Goal: Task Accomplishment & Management: Use online tool/utility

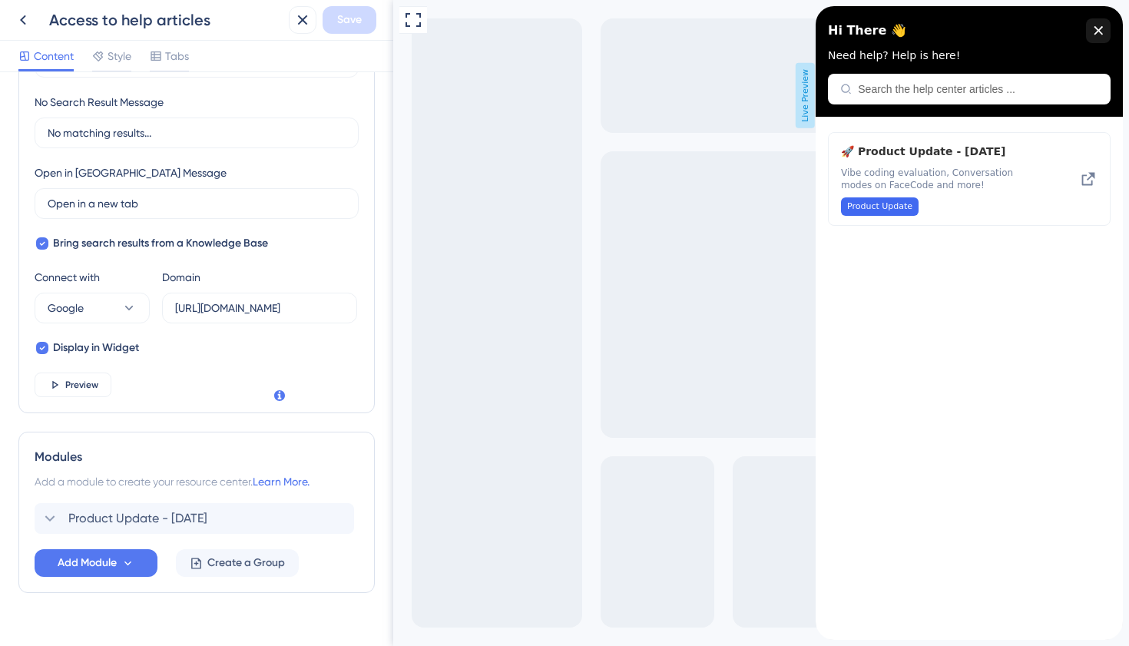
scroll to position [383, 0]
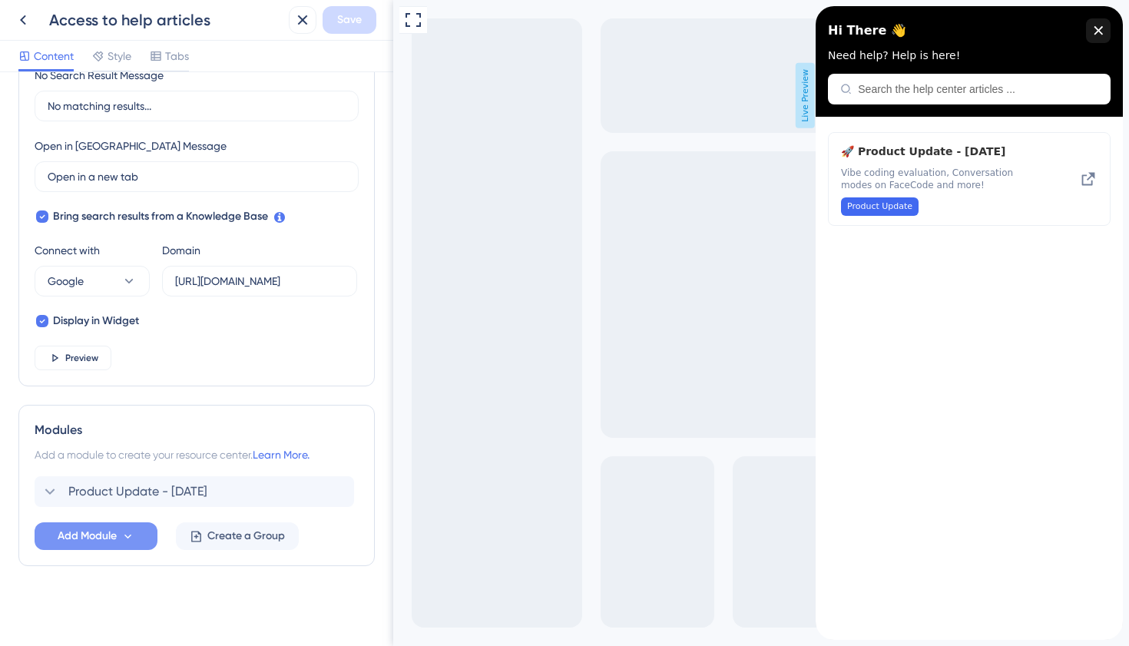
click at [144, 535] on button "Add Module" at bounding box center [96, 536] width 123 height 28
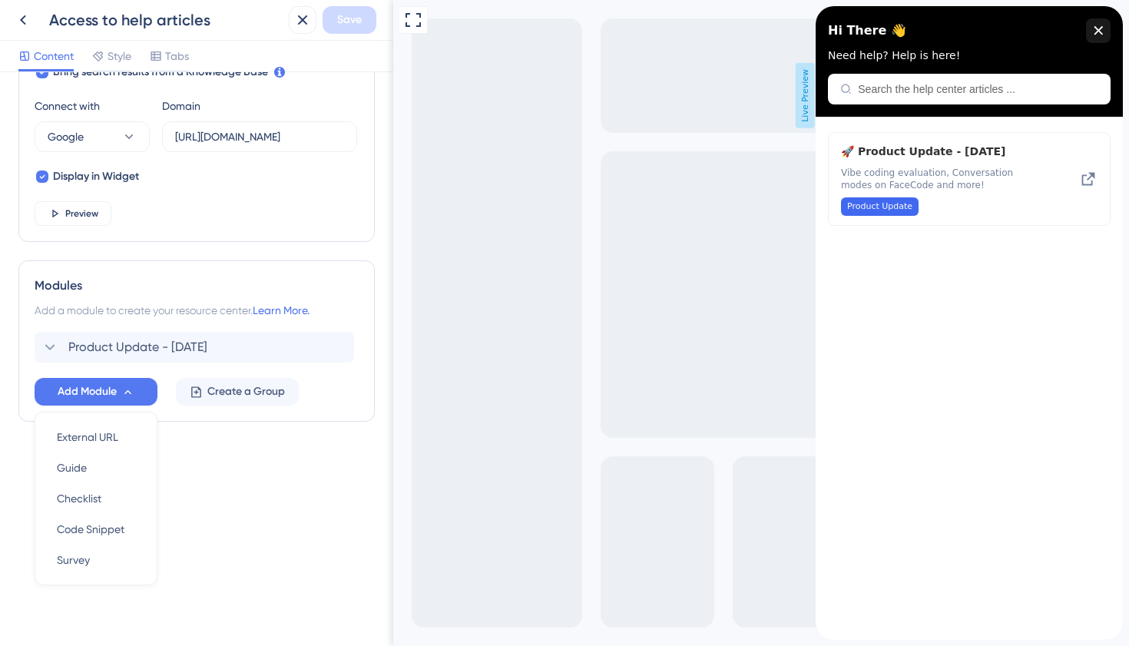
scroll to position [528, 0]
click at [136, 349] on span "Product Update - [DATE]" at bounding box center [137, 346] width 139 height 18
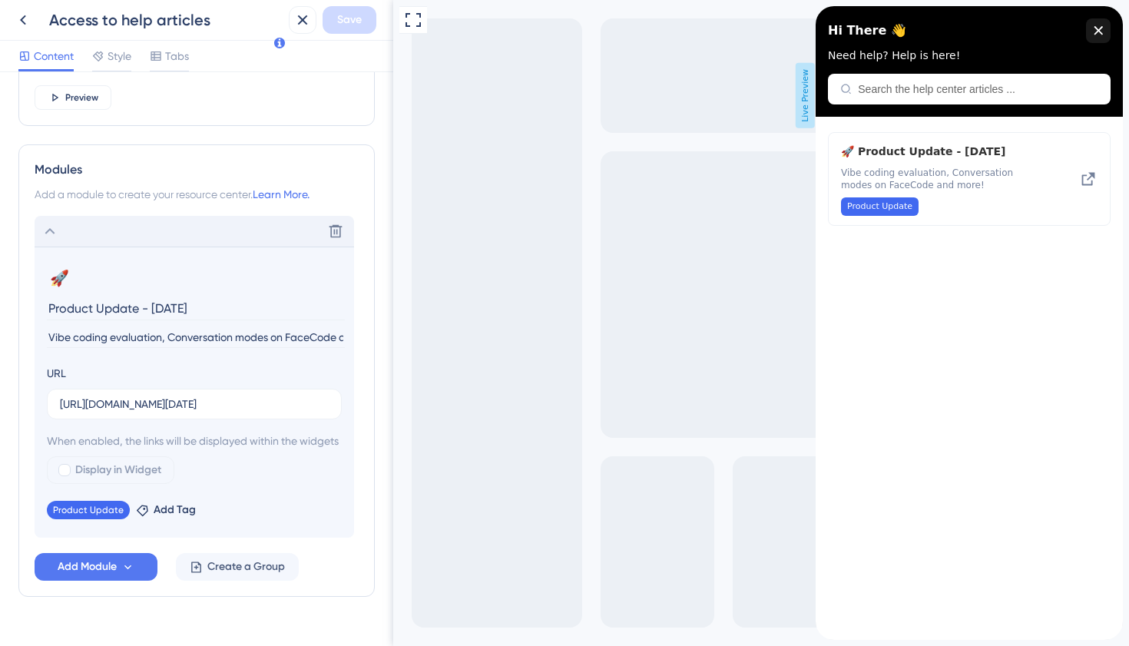
scroll to position [692, 0]
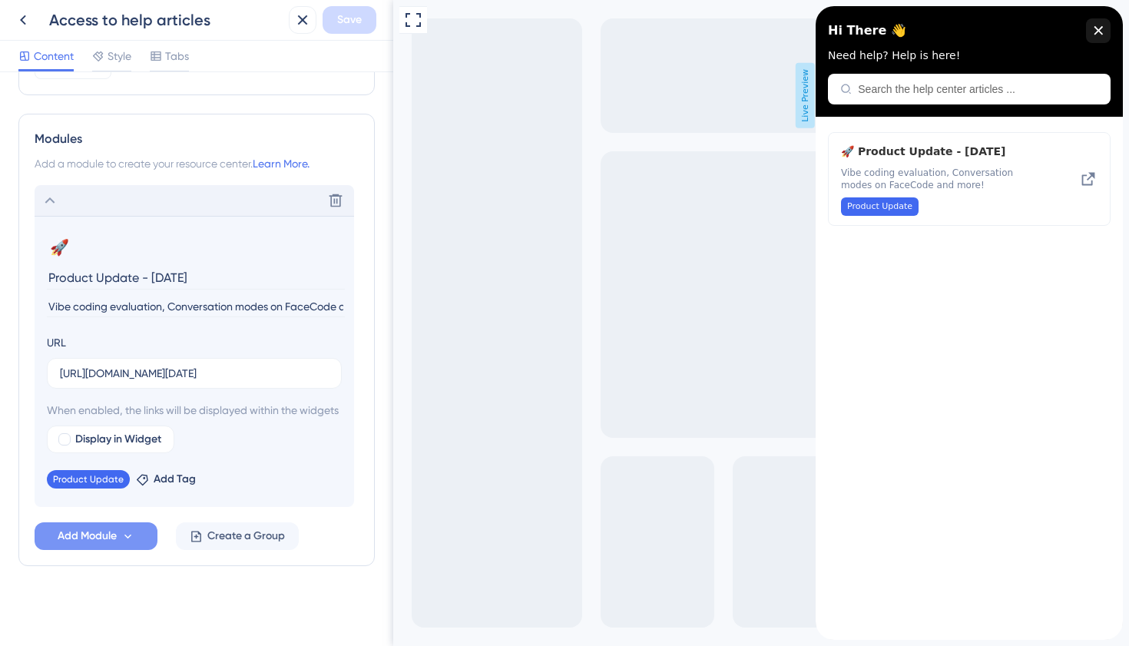
click at [97, 544] on span "Add Module" at bounding box center [87, 536] width 59 height 18
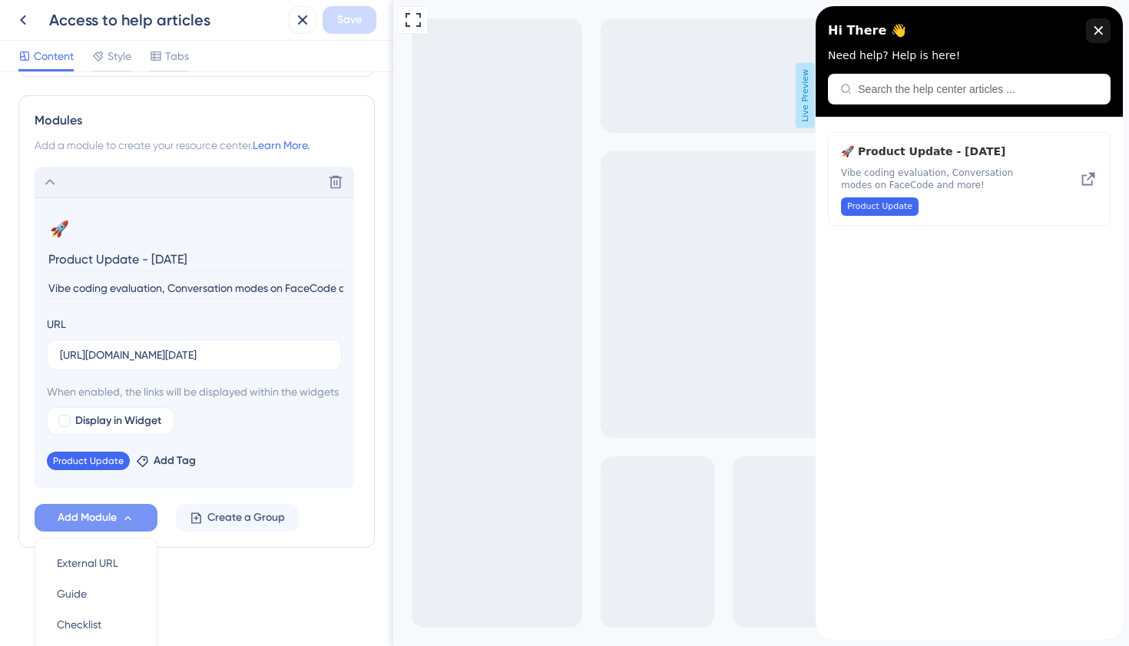
scroll to position [838, 0]
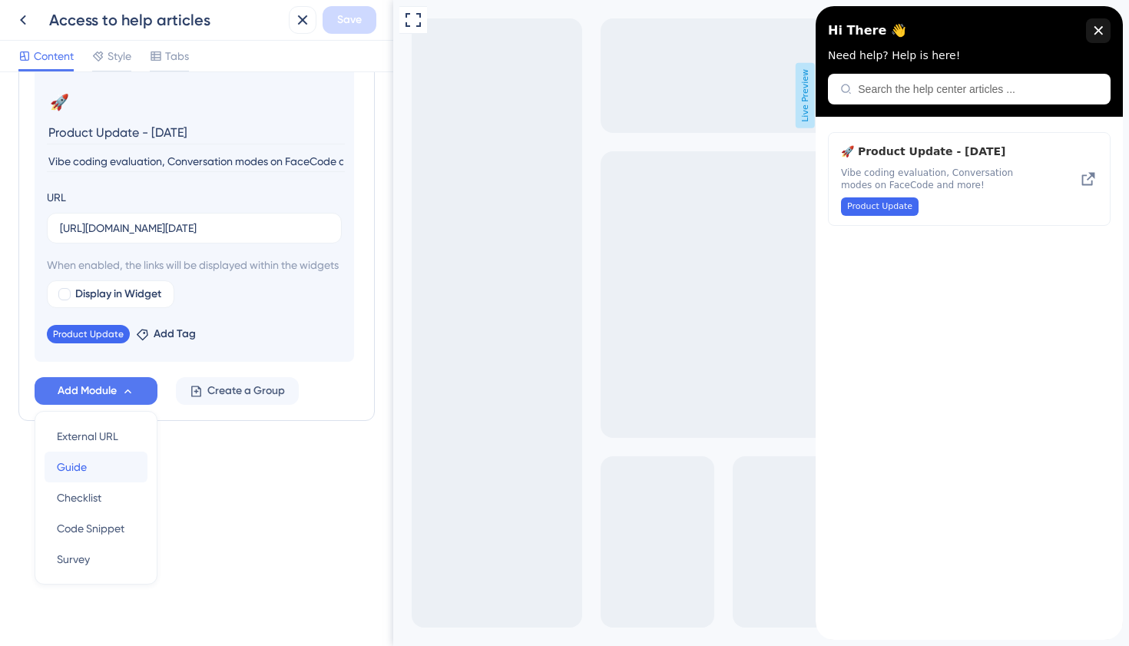
click at [71, 469] on span "Guide" at bounding box center [72, 467] width 30 height 18
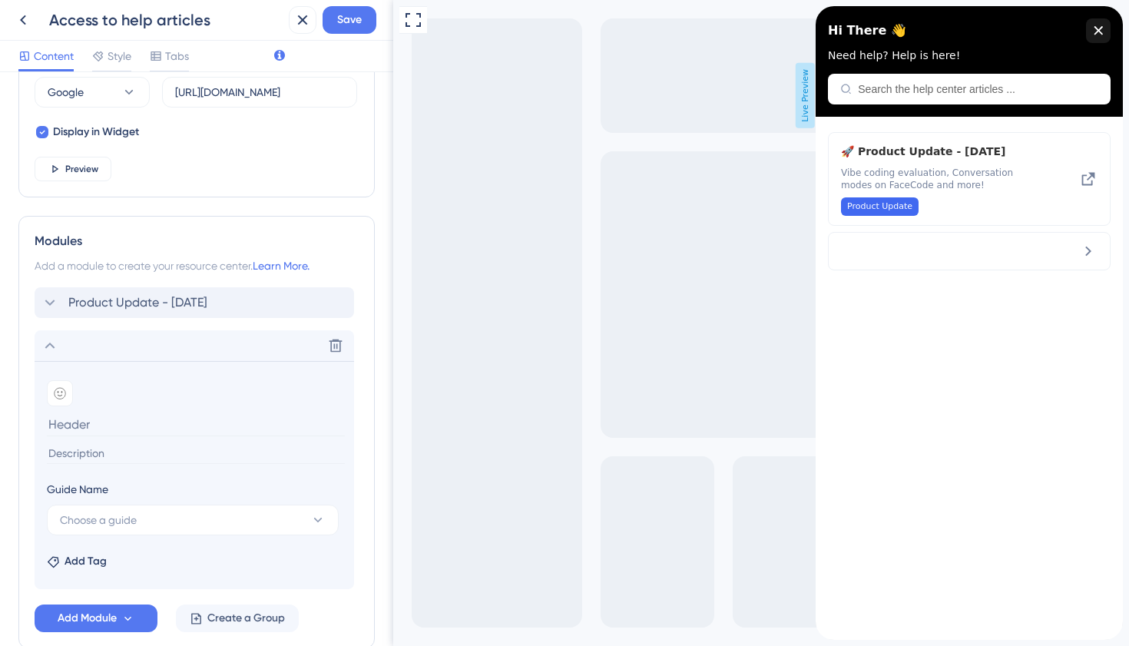
scroll to position [582, 0]
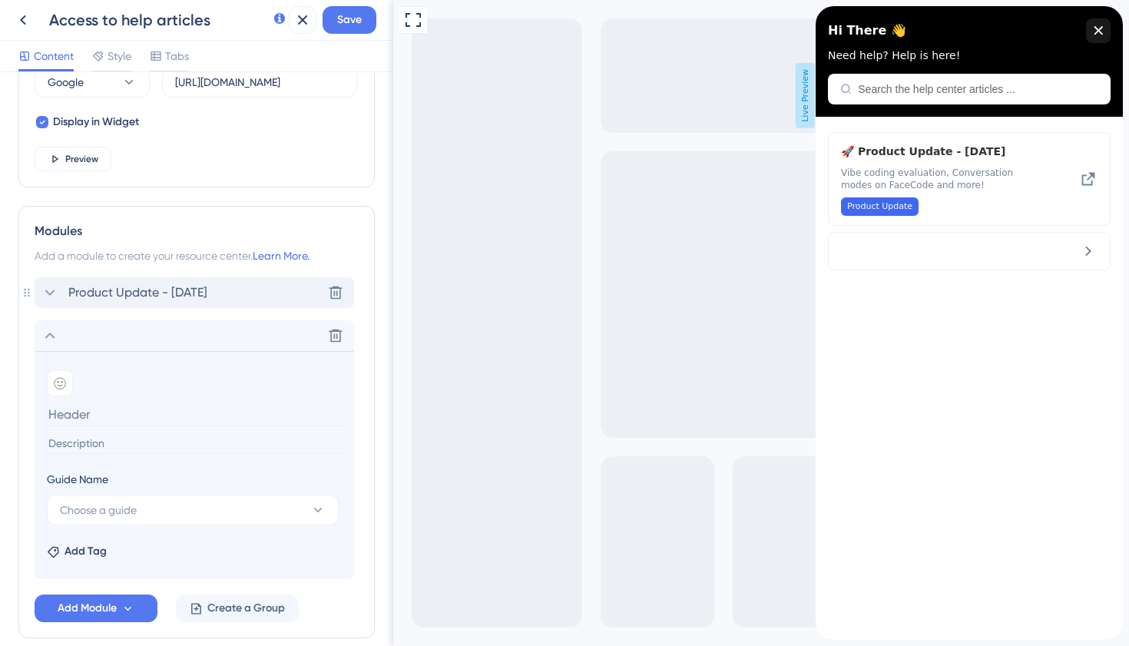
click at [79, 288] on span "Product Update - [DATE]" at bounding box center [137, 292] width 139 height 18
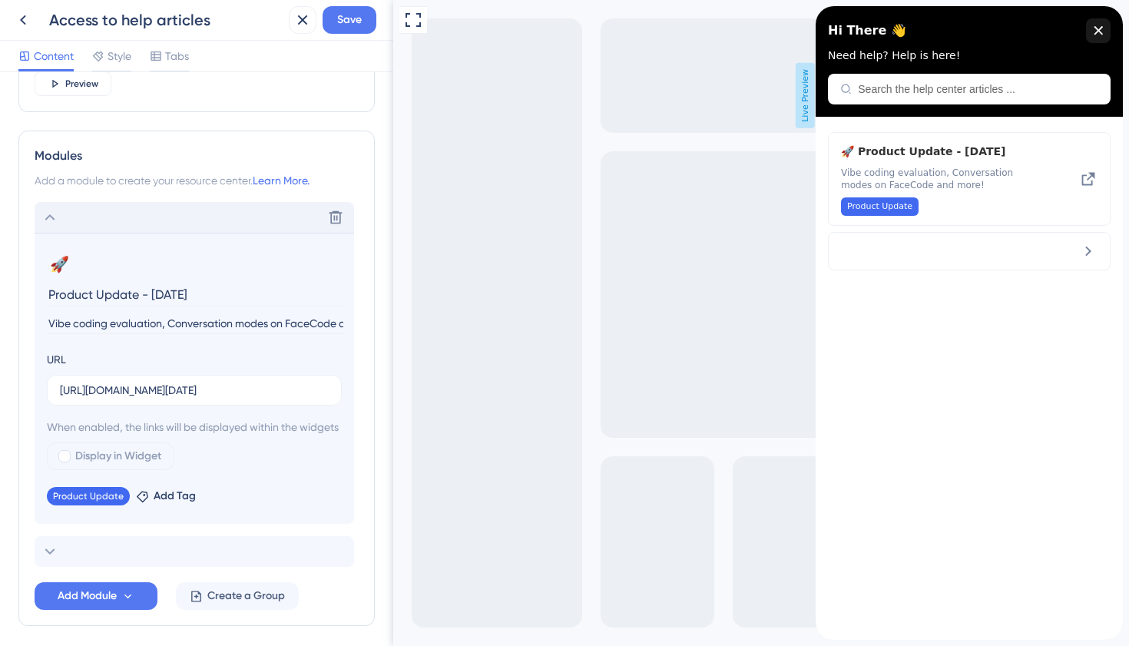
scroll to position [735, 0]
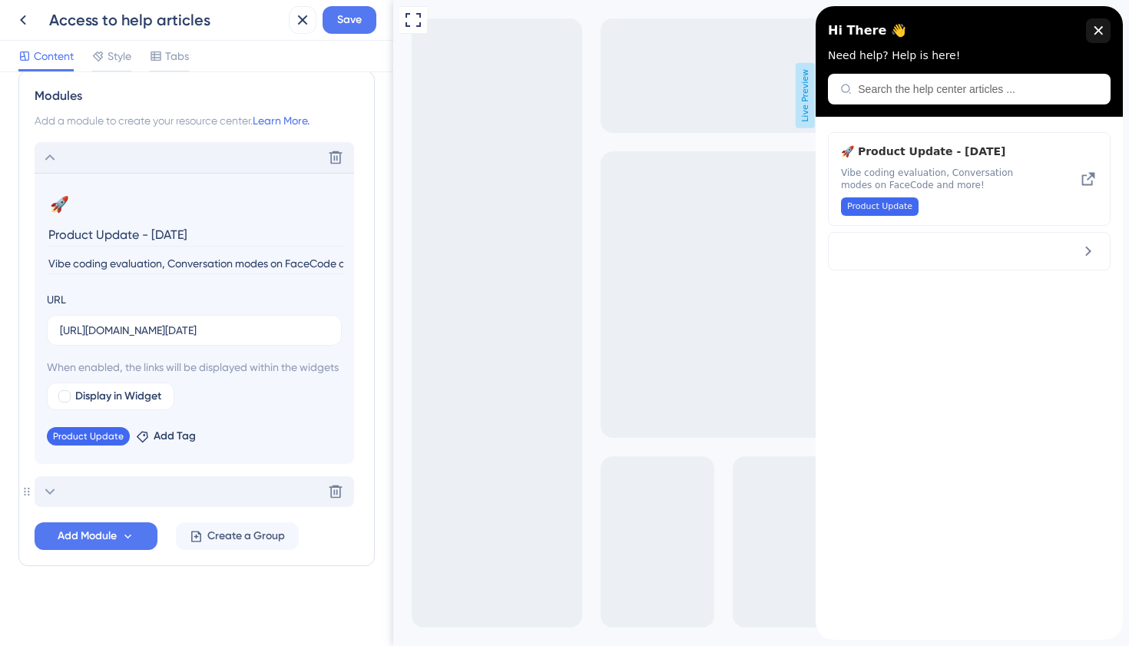
click at [63, 492] on div "Delete" at bounding box center [194, 491] width 319 height 31
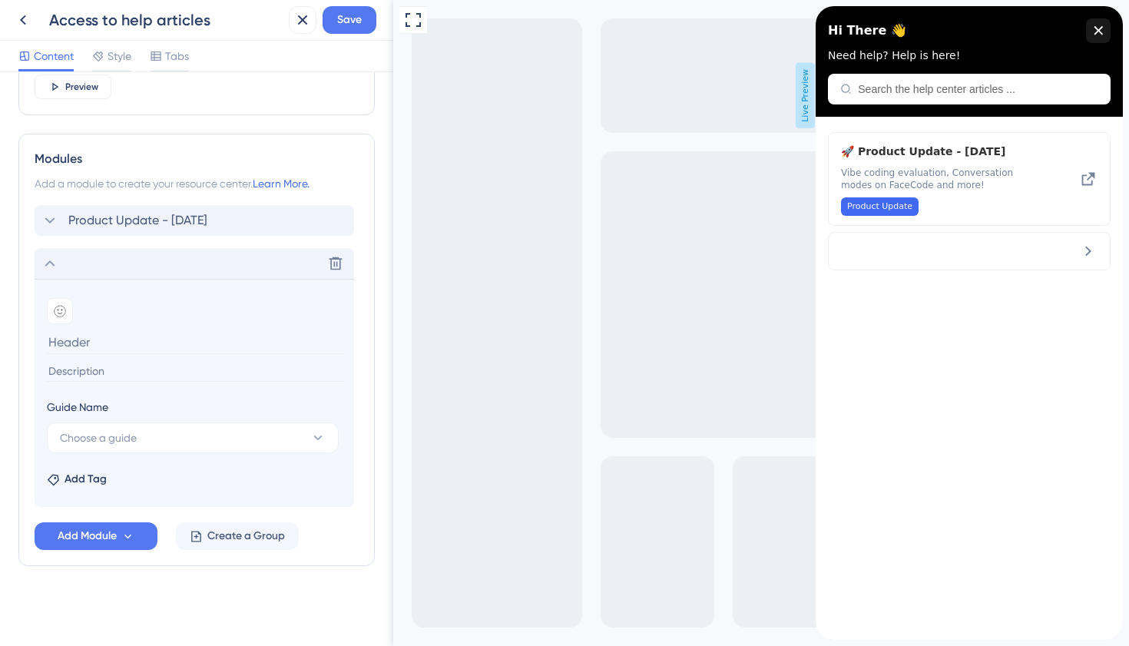
scroll to position [654, 0]
click at [63, 492] on section "Add emoji Guide Name Choose a guide Add Tag" at bounding box center [194, 393] width 319 height 228
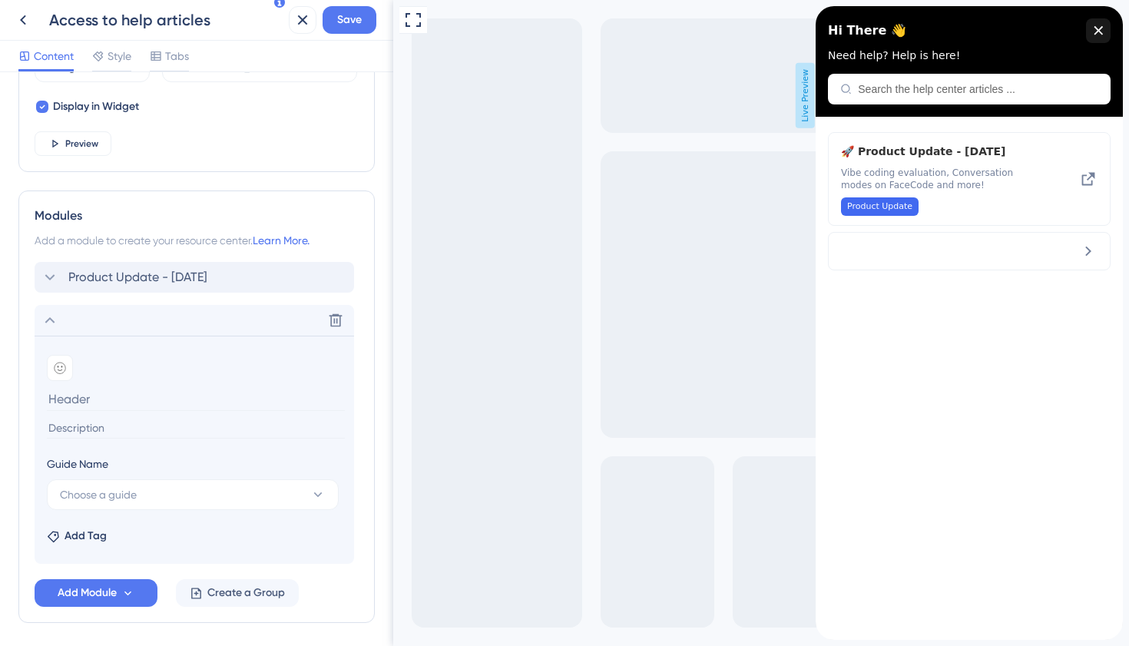
scroll to position [598, 0]
click at [137, 406] on input at bounding box center [196, 398] width 298 height 24
type input "Content Update - MJJ '25"
click at [62, 277] on div "Product Update - [DATE]" at bounding box center [124, 276] width 167 height 18
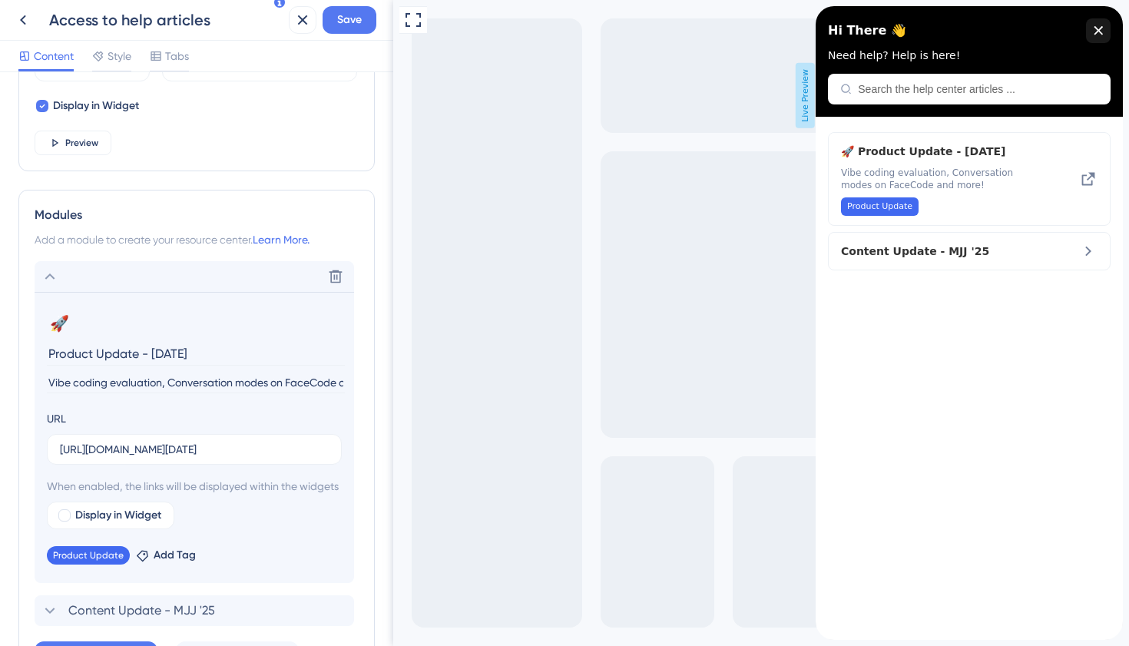
click at [111, 380] on input "Vibe coding evaluation, Conversation modes on FaceCode and more!" at bounding box center [196, 382] width 298 height 21
click at [213, 379] on input "Vibe coding evaluation, Conversation modes on FaceCode and more!" at bounding box center [196, 382] width 298 height 21
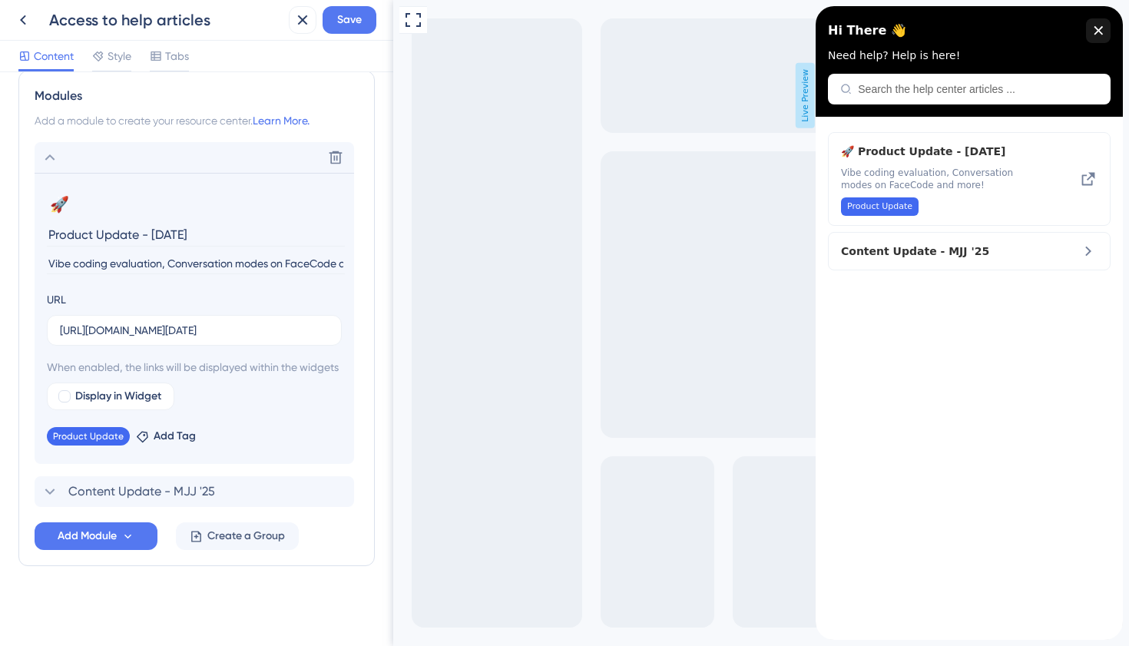
scroll to position [735, 0]
click at [147, 493] on span "Content Update - MJJ '25" at bounding box center [141, 491] width 147 height 18
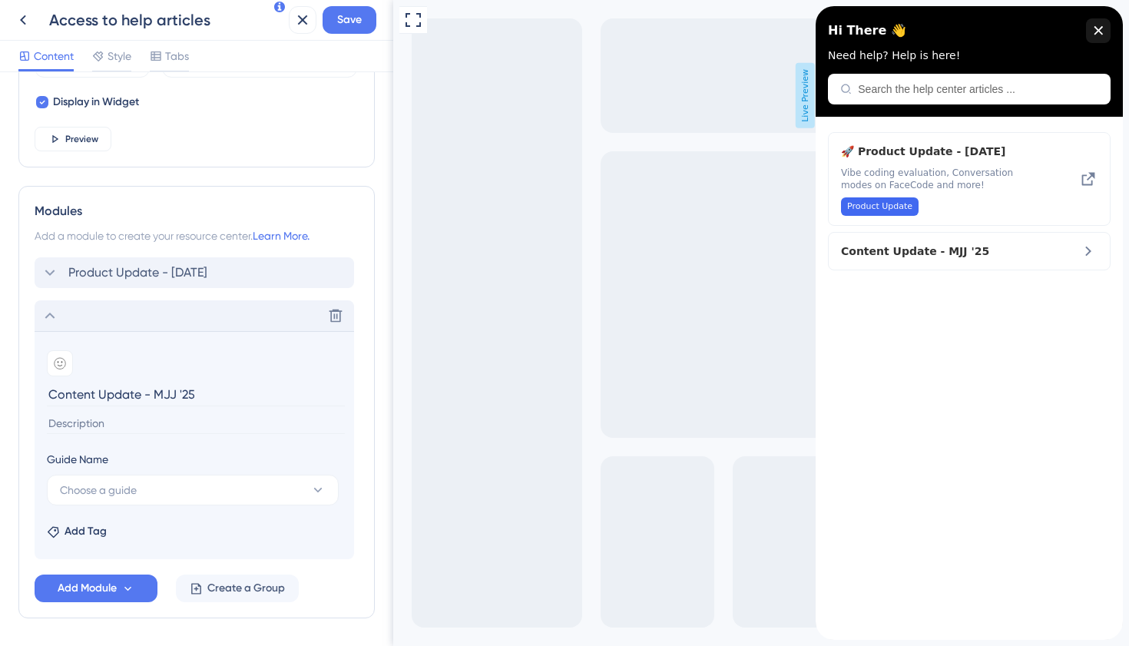
scroll to position [593, 0]
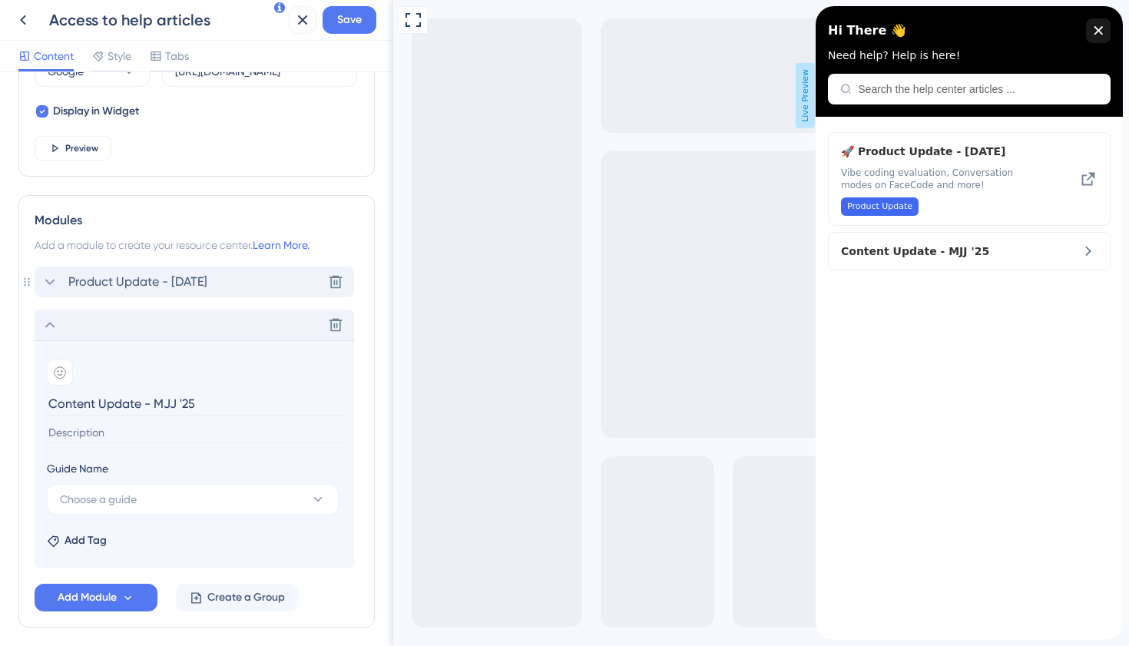
click at [80, 271] on div "Product Update - [DATE] Delete" at bounding box center [194, 281] width 319 height 31
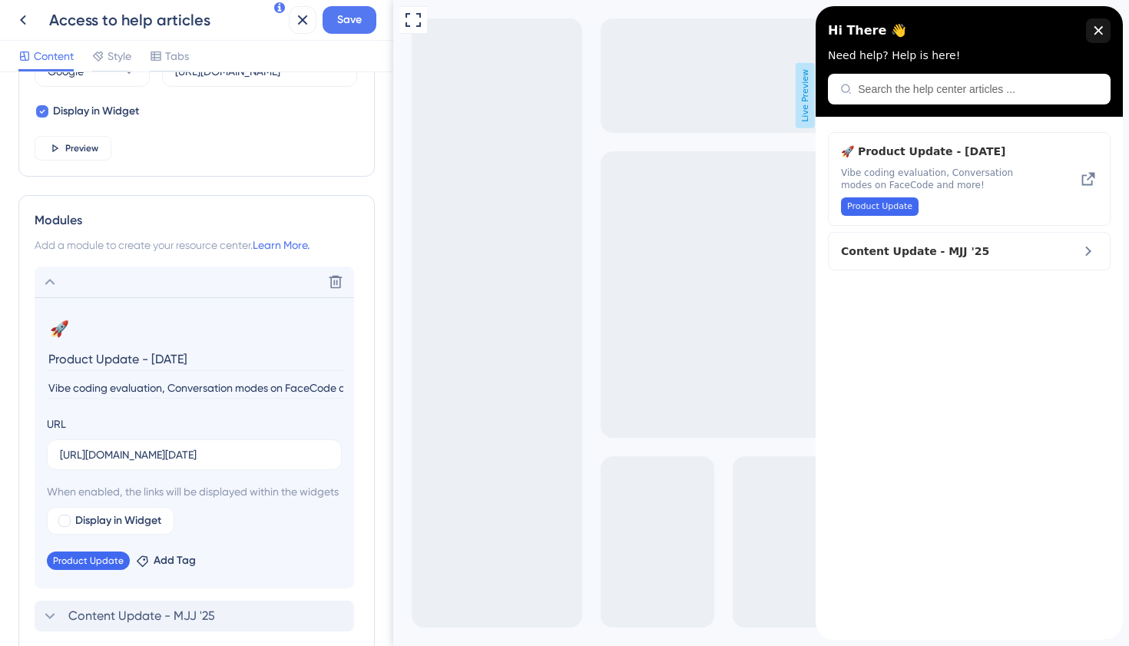
click at [143, 395] on input "Vibe coding evaluation, Conversation modes on FaceCode and more!" at bounding box center [196, 388] width 298 height 21
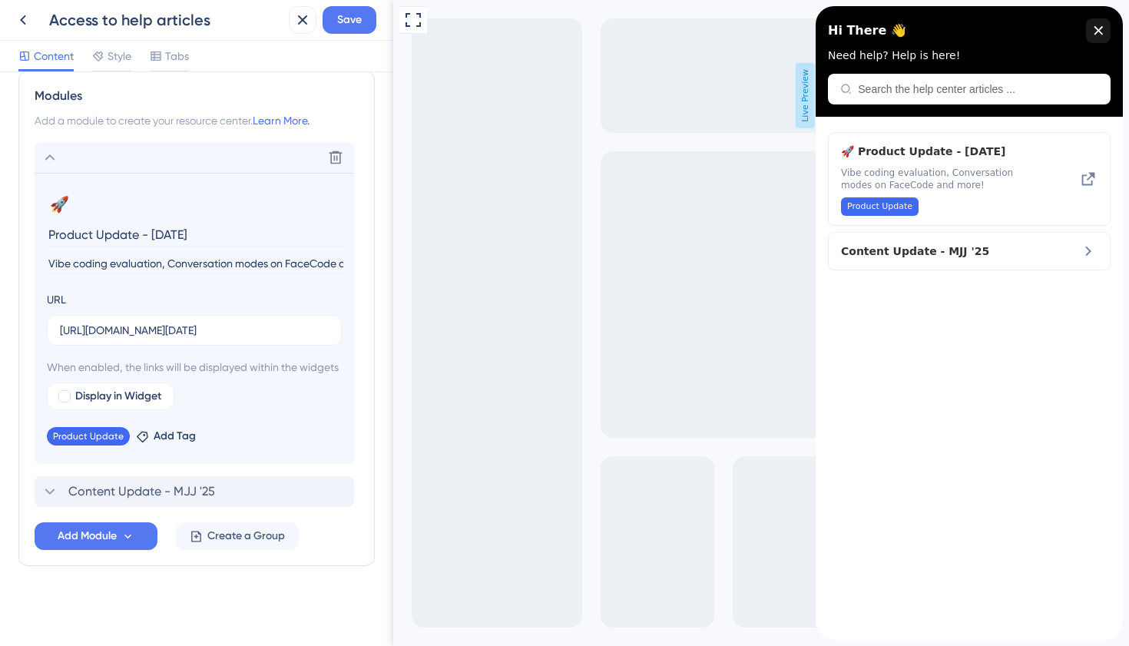
scroll to position [735, 0]
click at [145, 489] on span "Content Update - MJJ '25" at bounding box center [141, 491] width 147 height 18
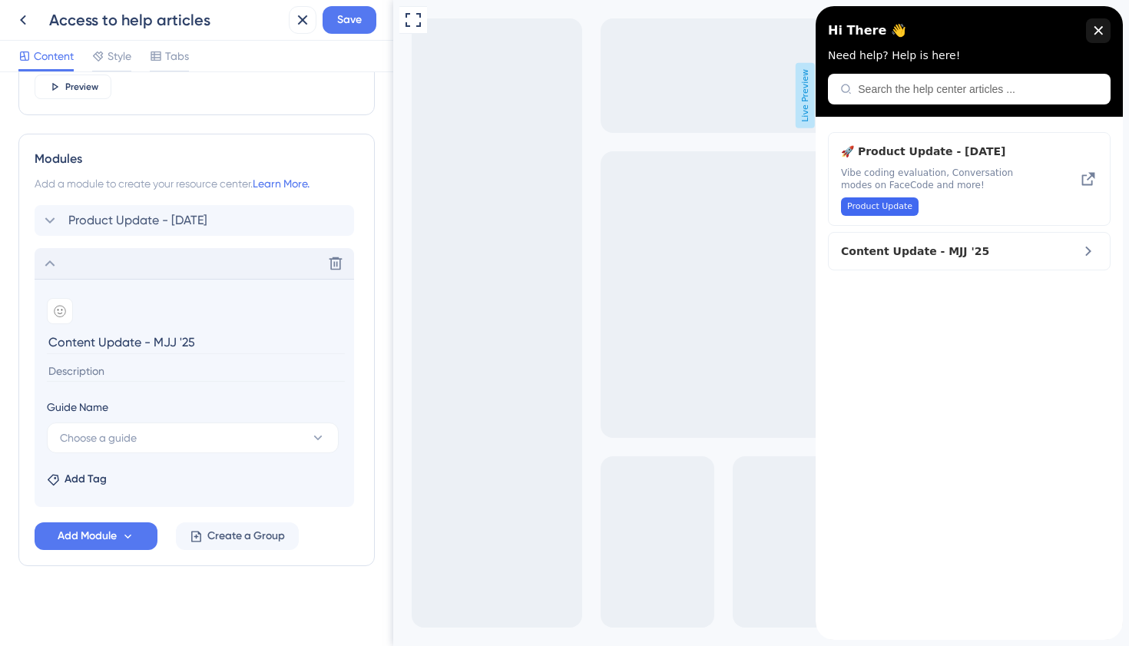
scroll to position [654, 0]
click at [165, 373] on input at bounding box center [196, 371] width 298 height 21
paste input "Fresh skills, smarter assessments, and game-changing formats—content that moves…"
type input "Fresh skills, smarter assessments, and game-changing formats—content that moves…"
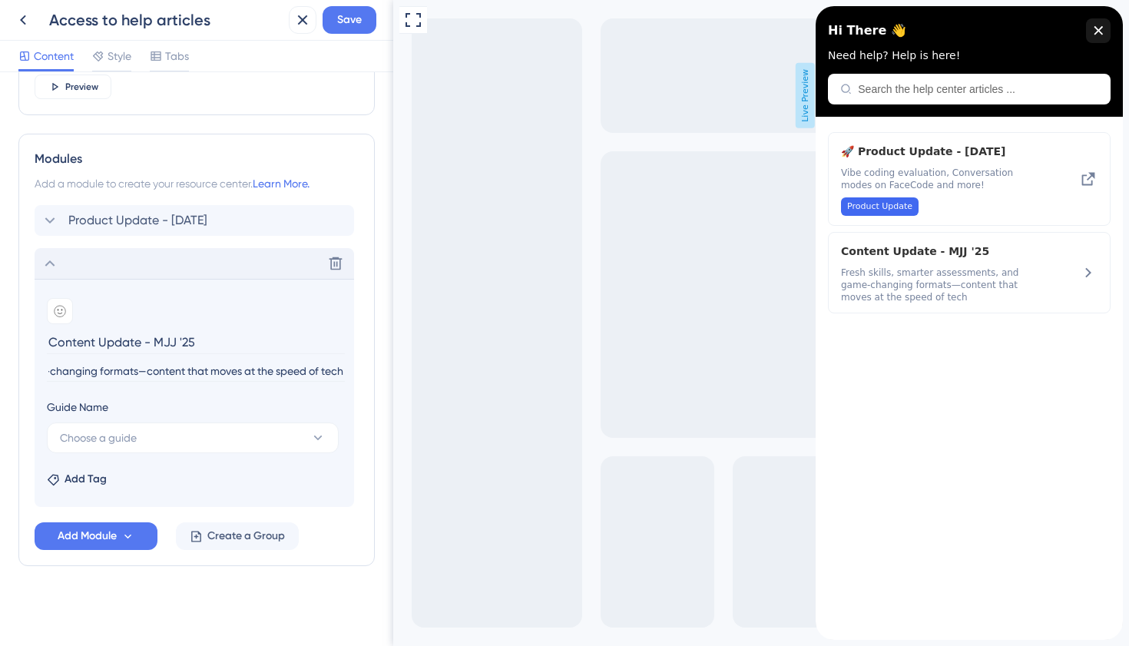
click at [137, 373] on input "Fresh skills, smarter assessments, and game-changing formats—content that moves…" at bounding box center [196, 371] width 298 height 21
click at [197, 219] on span "Product Update - [DATE]" at bounding box center [137, 220] width 139 height 18
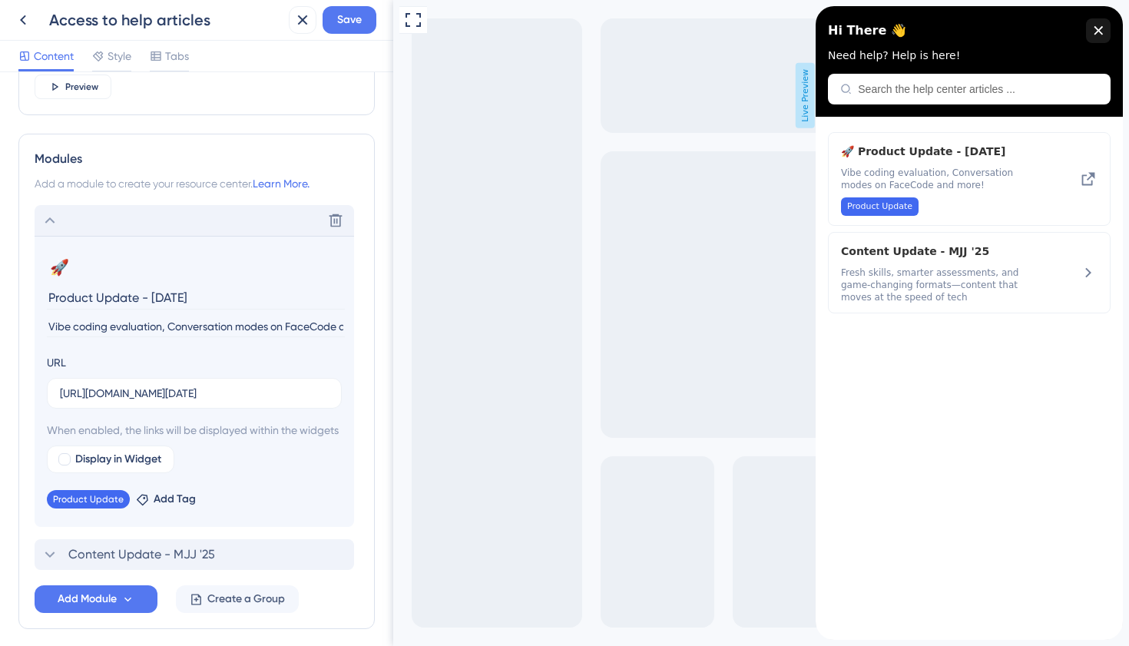
scroll to position [735, 0]
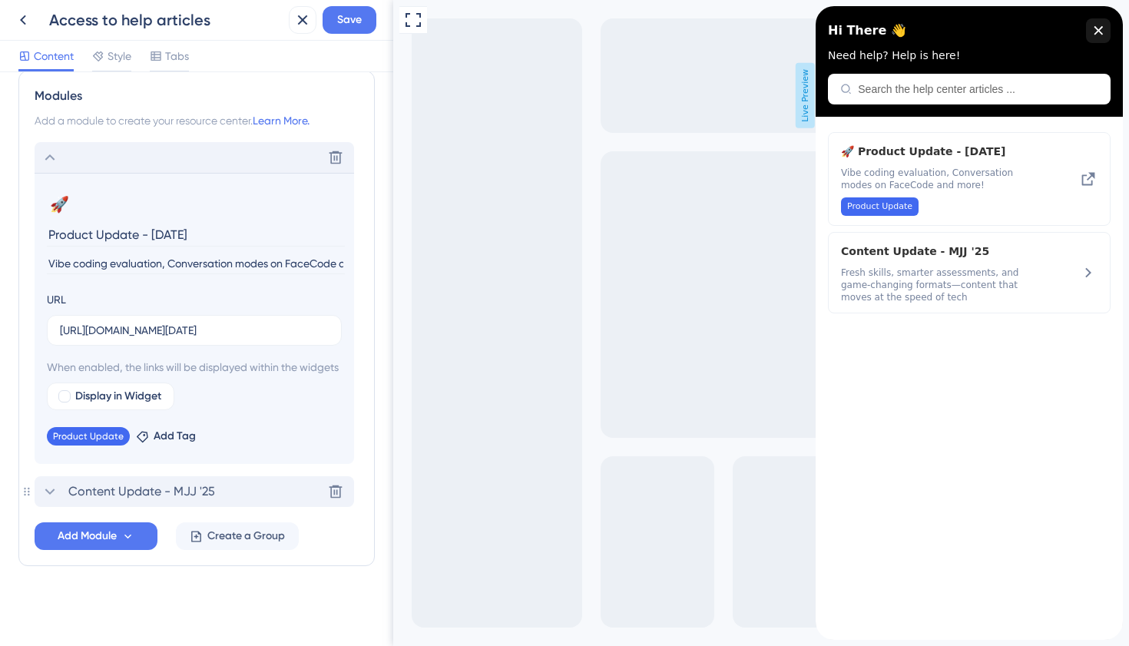
click at [121, 492] on span "Content Update - MJJ '25" at bounding box center [141, 491] width 147 height 18
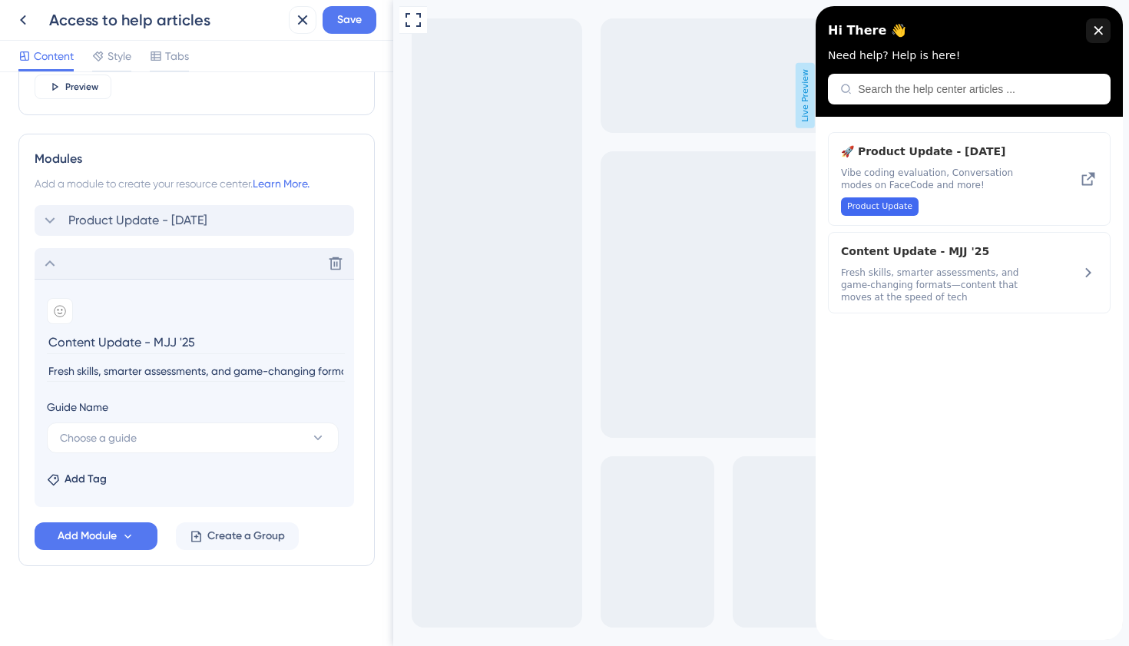
scroll to position [654, 0]
click at [144, 441] on button "Choose a guide" at bounding box center [193, 437] width 292 height 31
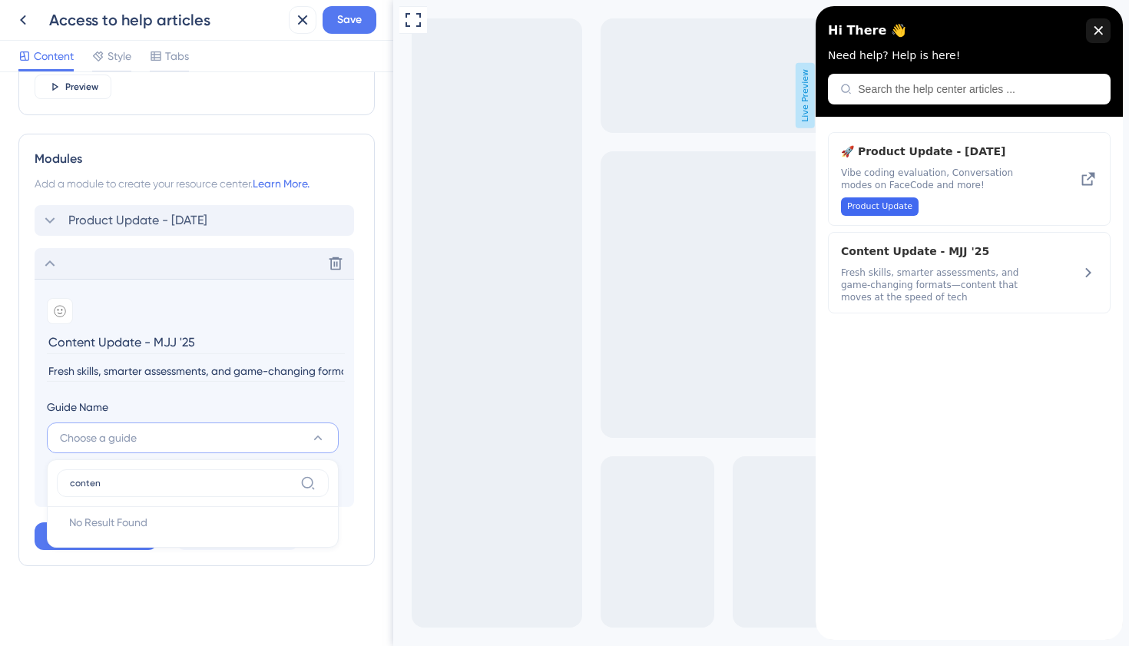
type input "content"
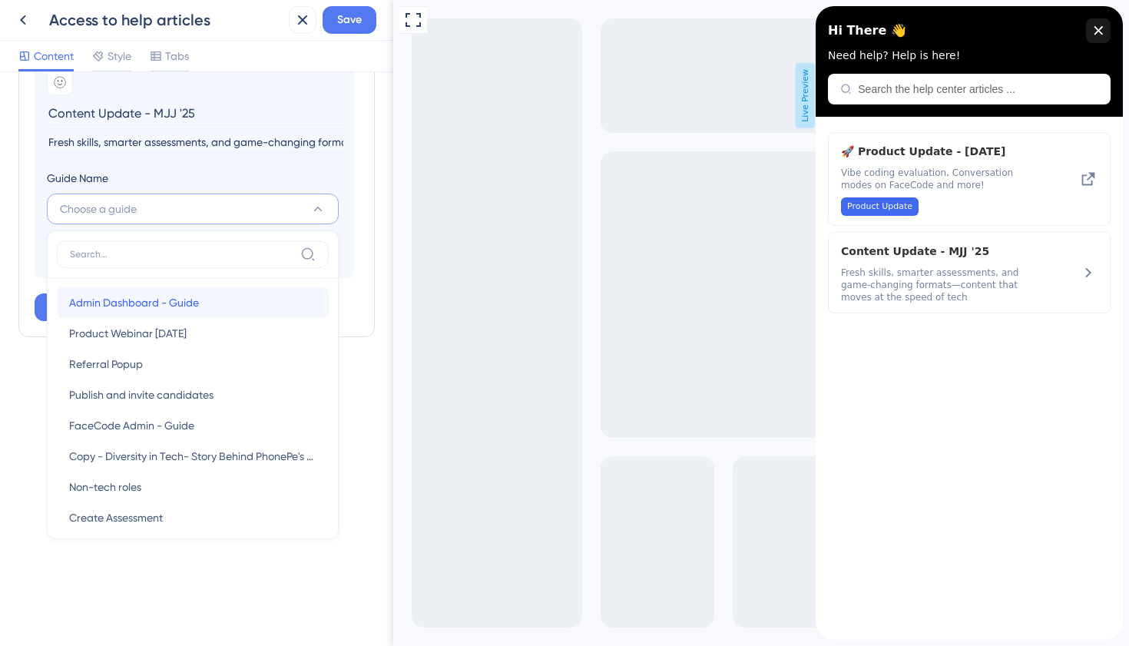
click at [177, 307] on span "Admin Dashboard - Guide" at bounding box center [134, 302] width 130 height 18
type input "Admin Dashboard - Guide"
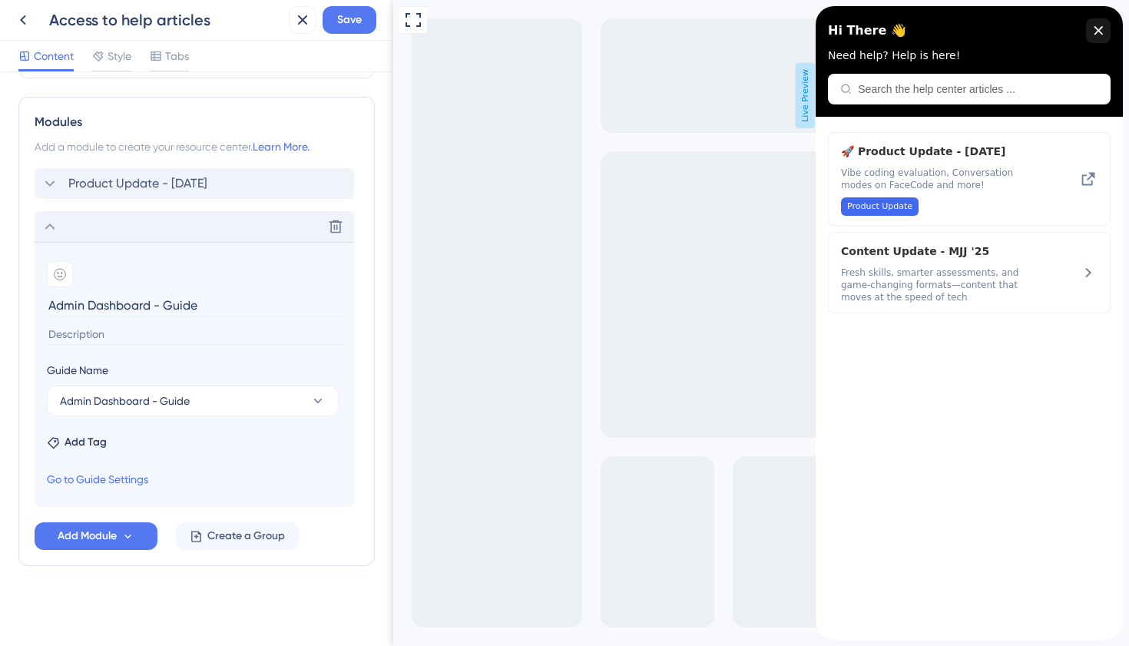
scroll to position [691, 0]
click at [184, 412] on button "Admin Dashboard - Guide" at bounding box center [193, 400] width 292 height 31
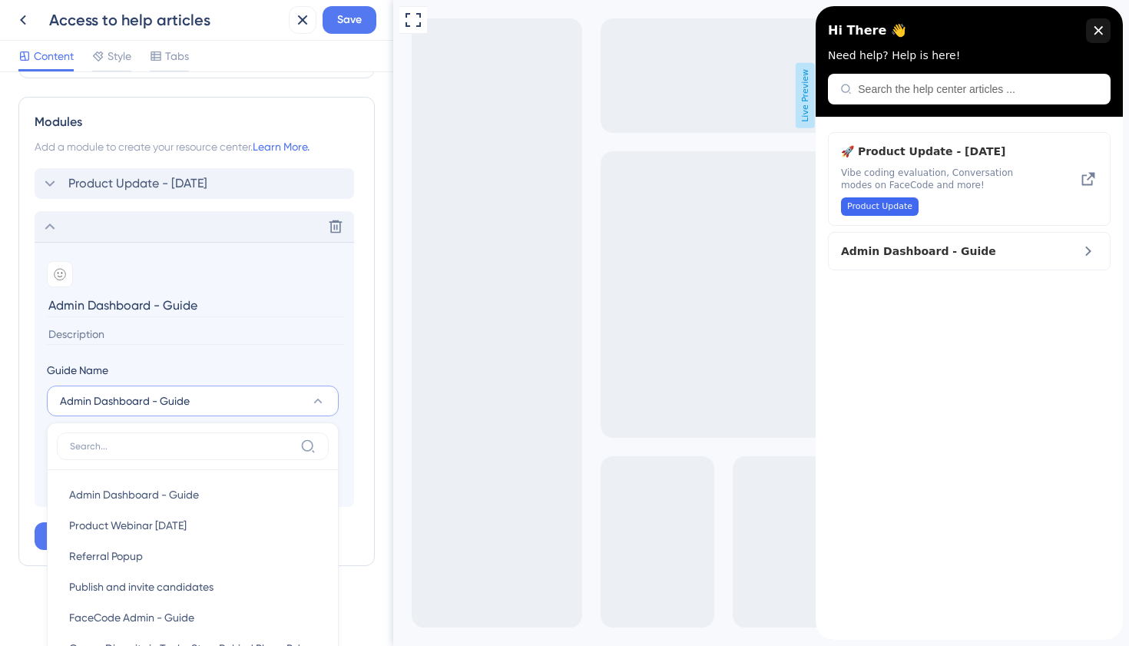
scroll to position [884, 0]
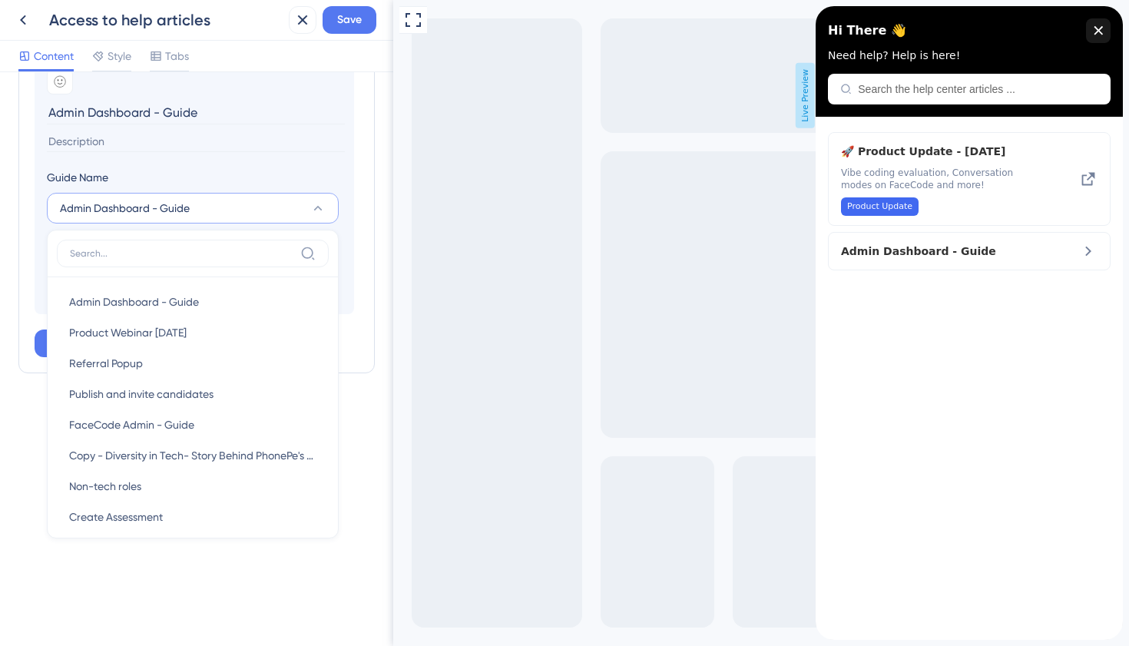
click at [241, 179] on div "Guide Name" at bounding box center [193, 180] width 292 height 25
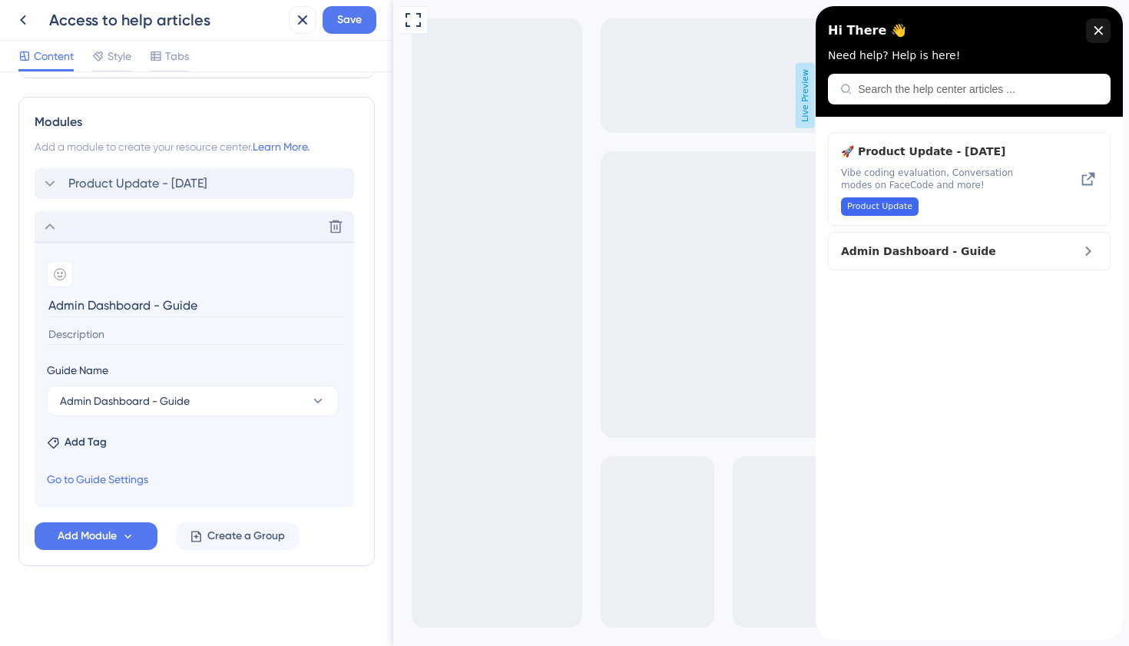
click at [142, 315] on input "Admin Dashboard - Guide" at bounding box center [196, 305] width 298 height 24
click at [172, 337] on input at bounding box center [196, 334] width 298 height 21
paste input "Fresh skills, smarter assessments, and game-changing formats—content that moves…"
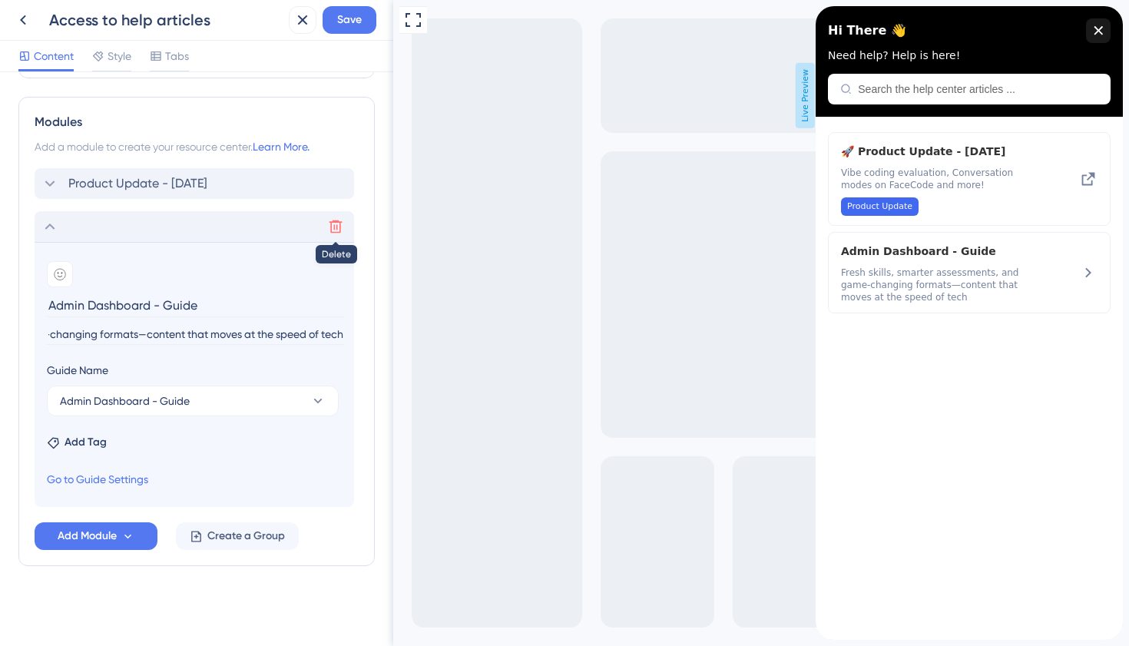
type input "Fresh skills, smarter assessments, and game-changing formats—content that moves…"
click at [337, 229] on icon at bounding box center [335, 226] width 15 height 15
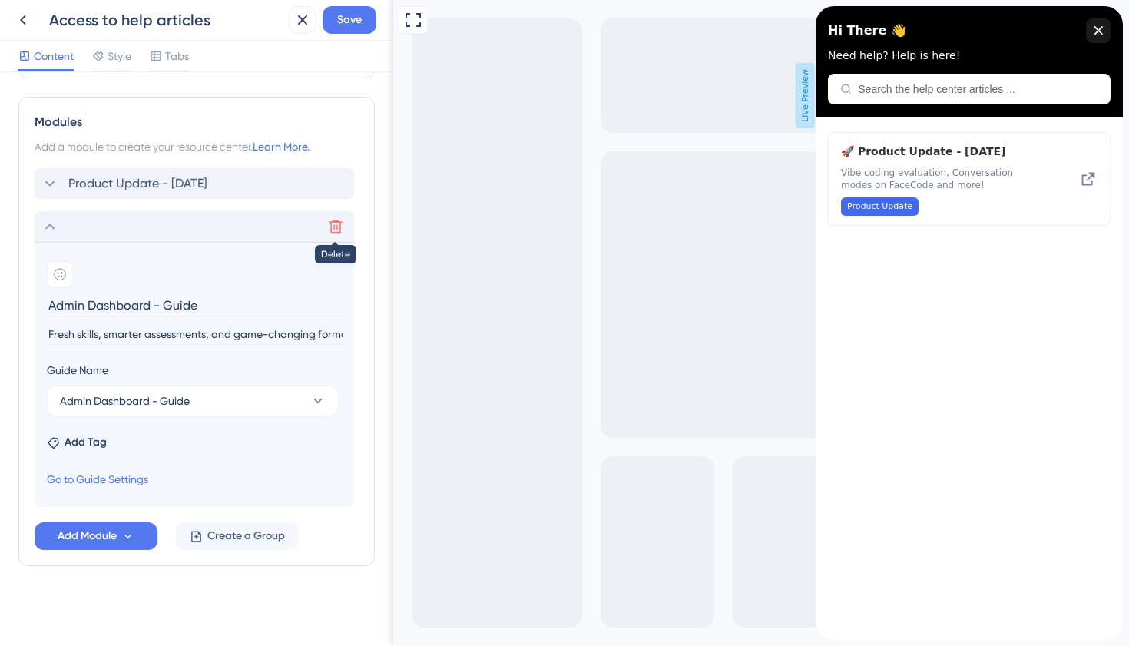
scroll to position [383, 0]
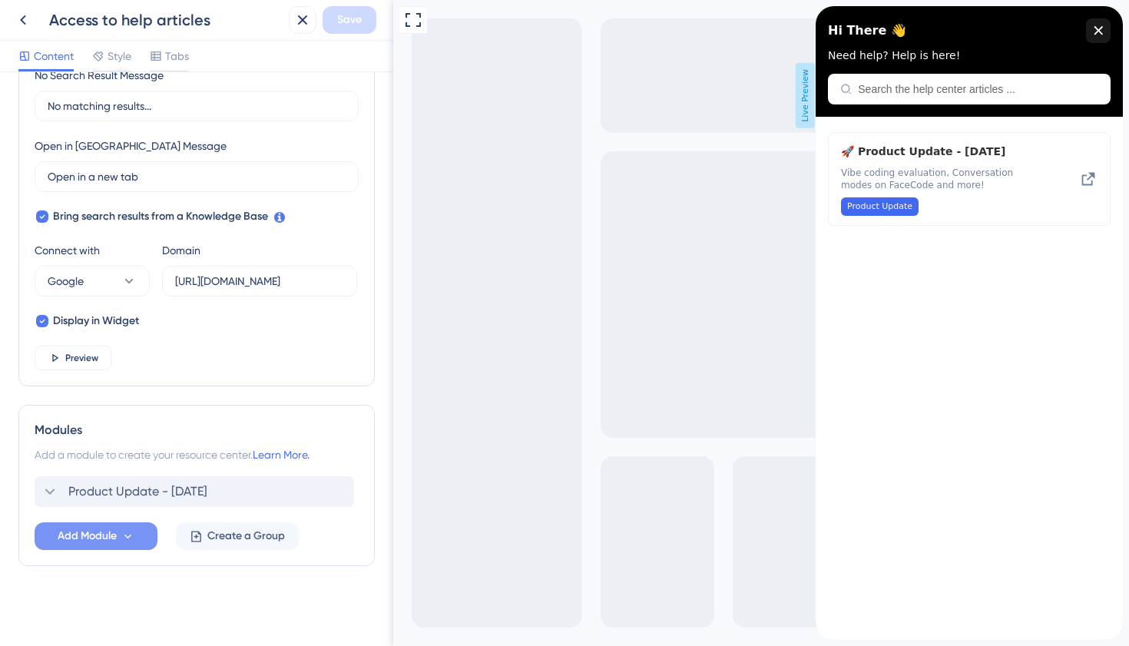
click at [111, 533] on span "Add Module" at bounding box center [87, 536] width 59 height 18
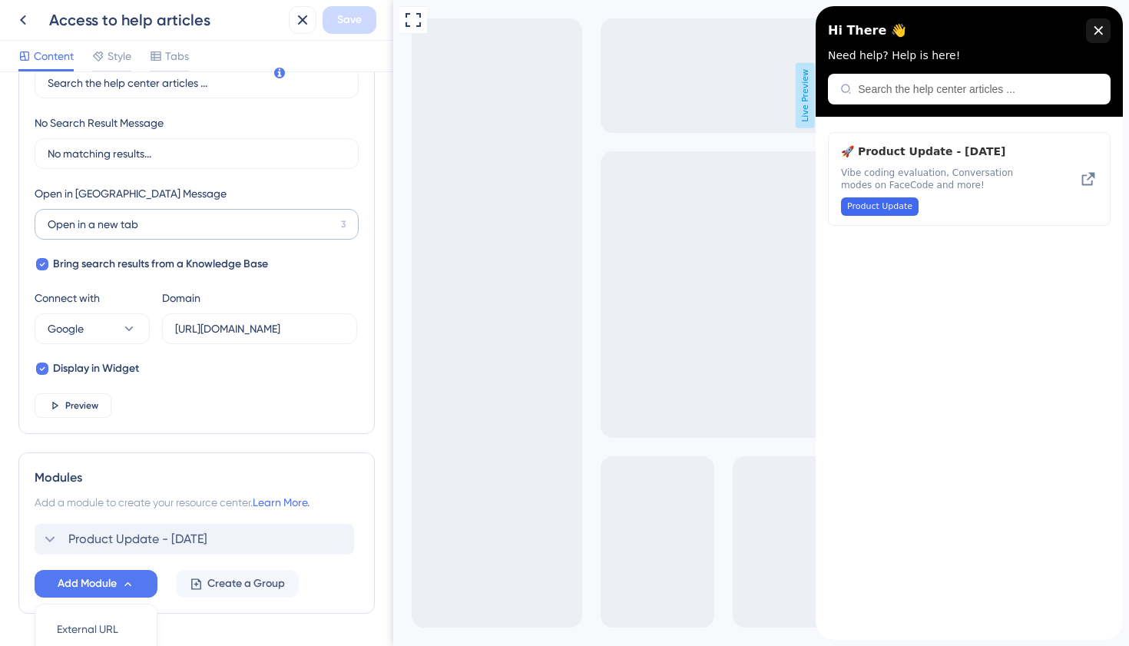
scroll to position [528, 0]
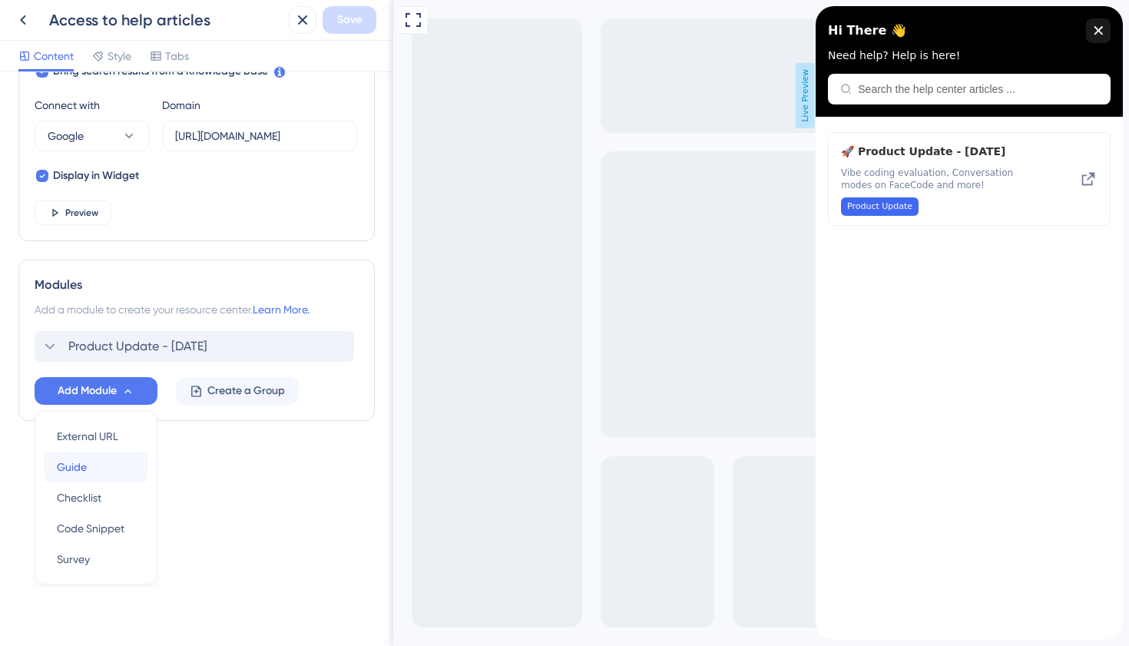
click at [87, 463] on span "Guide" at bounding box center [72, 467] width 30 height 18
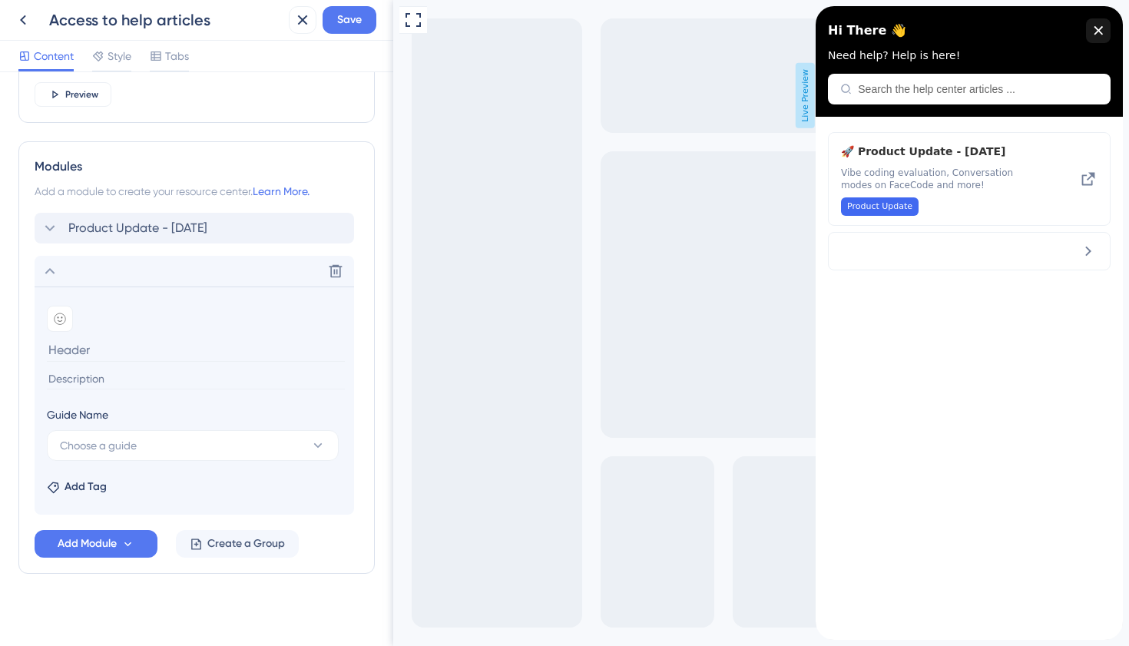
scroll to position [651, 0]
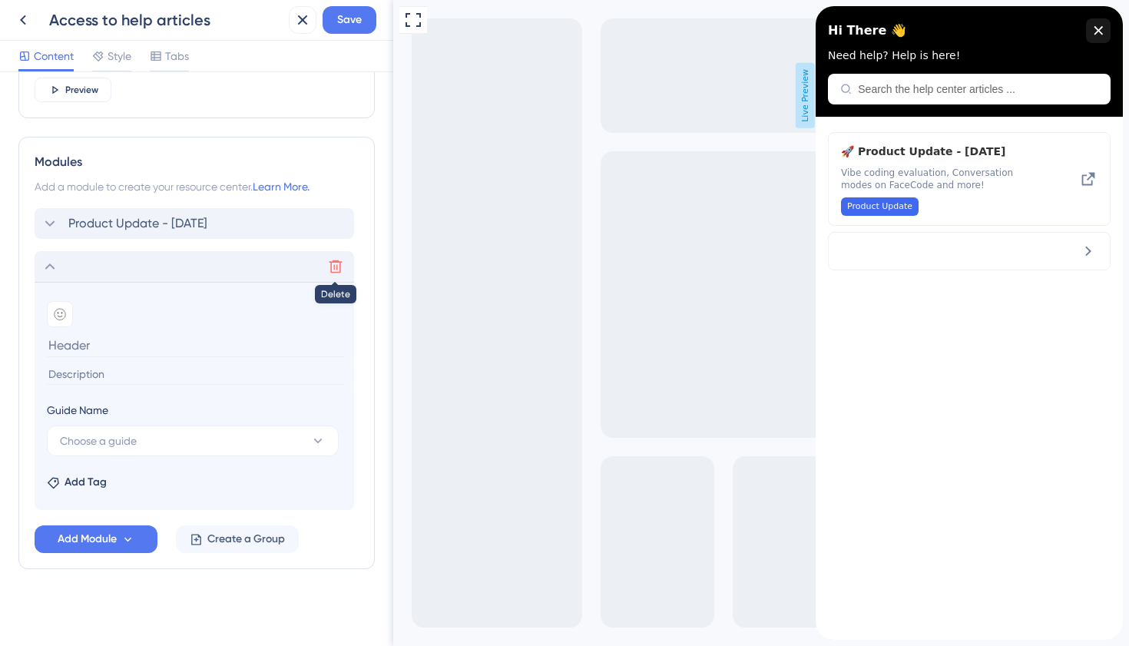
click at [330, 270] on icon at bounding box center [335, 266] width 15 height 15
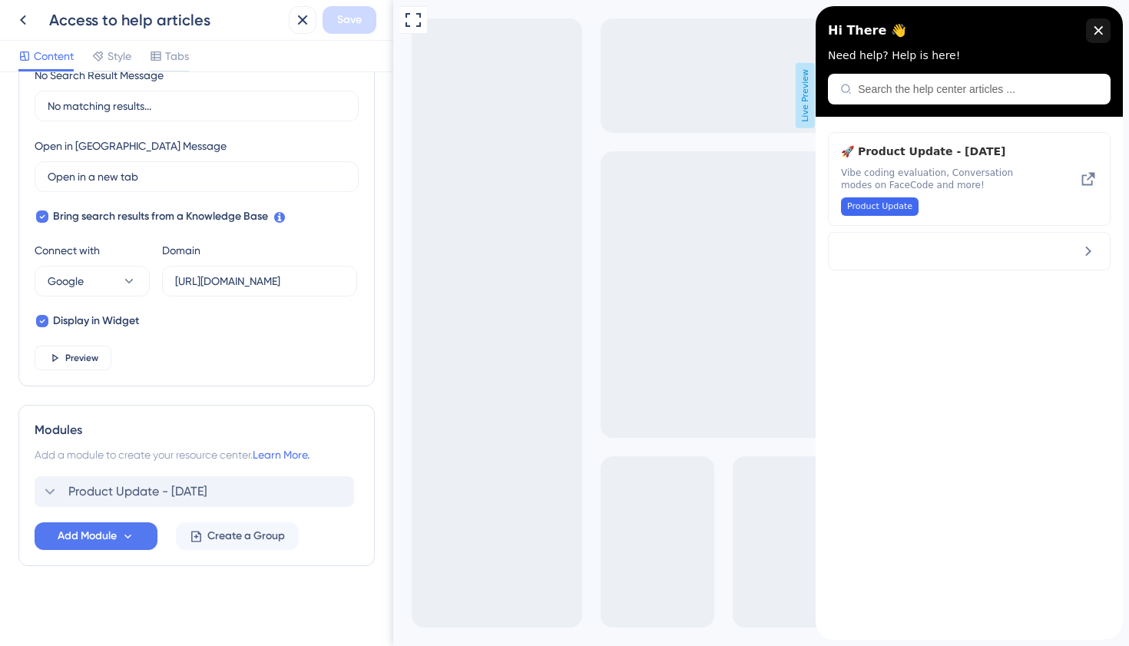
scroll to position [383, 0]
click at [97, 534] on span "Add Module" at bounding box center [87, 536] width 59 height 18
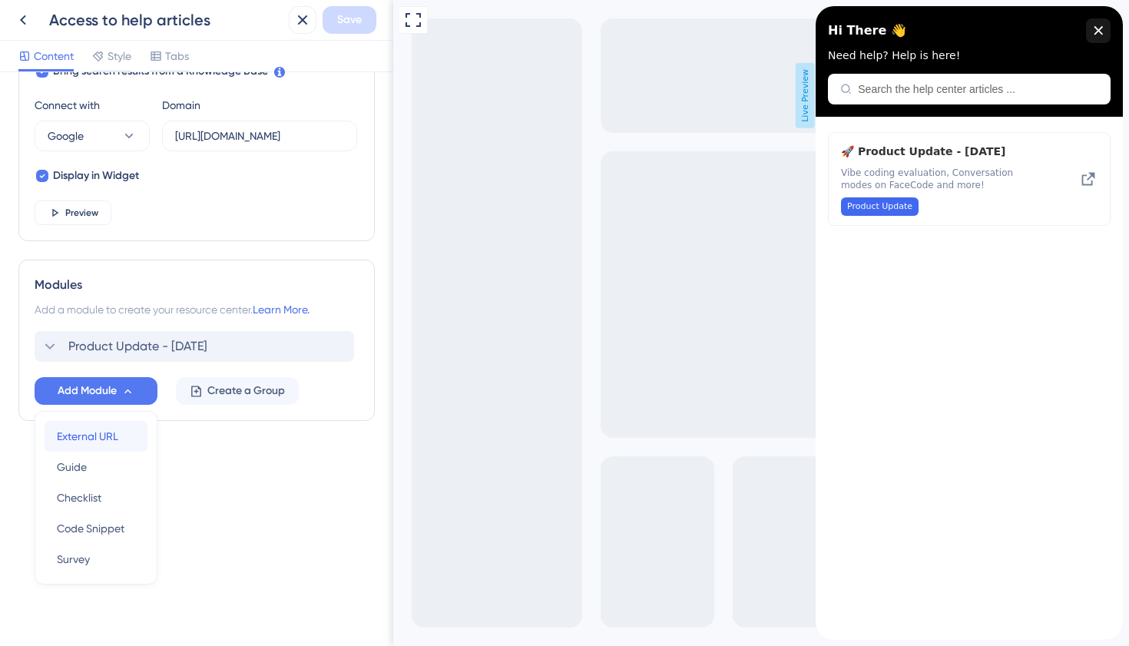
click at [83, 441] on span "External URL" at bounding box center [87, 436] width 61 height 18
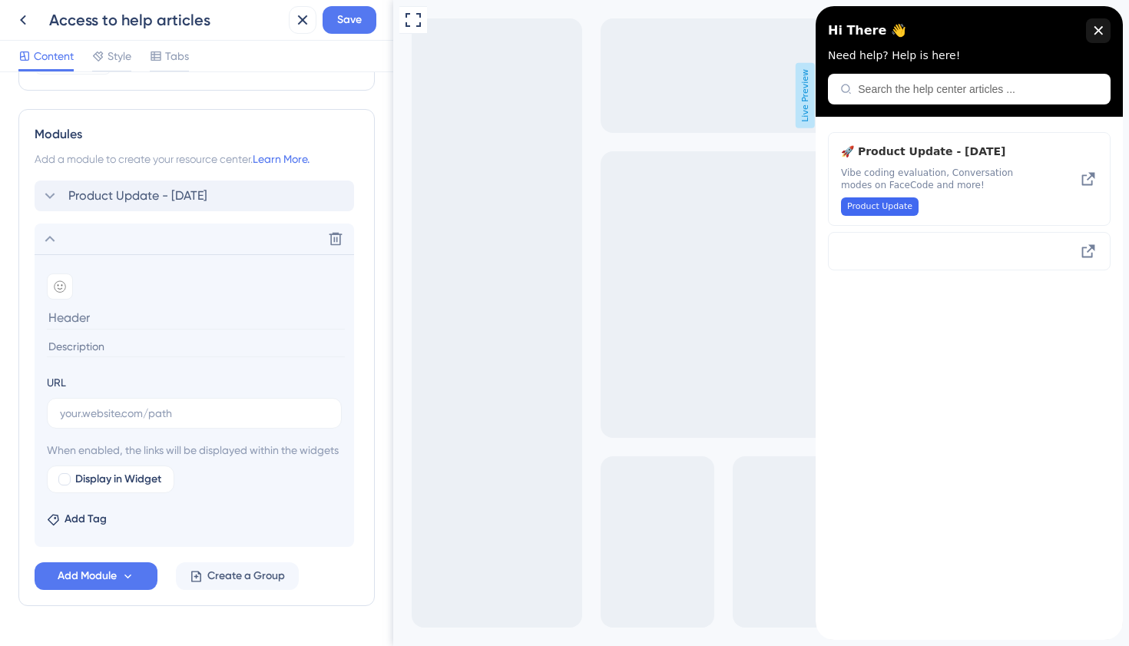
scroll to position [676, 0]
click at [127, 342] on input at bounding box center [196, 349] width 298 height 21
paste input "Fresh skills, smarter assessments, and game-changing formats—content that moves…"
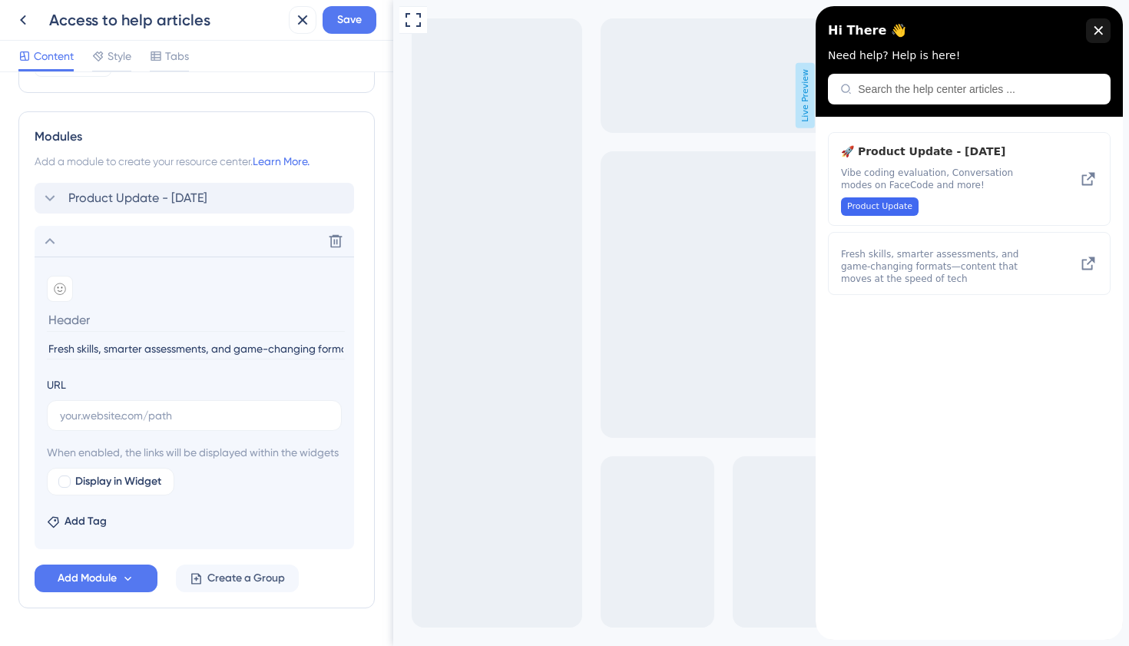
scroll to position [0, 221]
type input "Fresh skills, smarter assessments, and game-changing formats—content that moves…"
click at [117, 319] on input at bounding box center [196, 320] width 298 height 24
click at [57, 323] on input "Content Update - MJJ '25" at bounding box center [196, 320] width 298 height 24
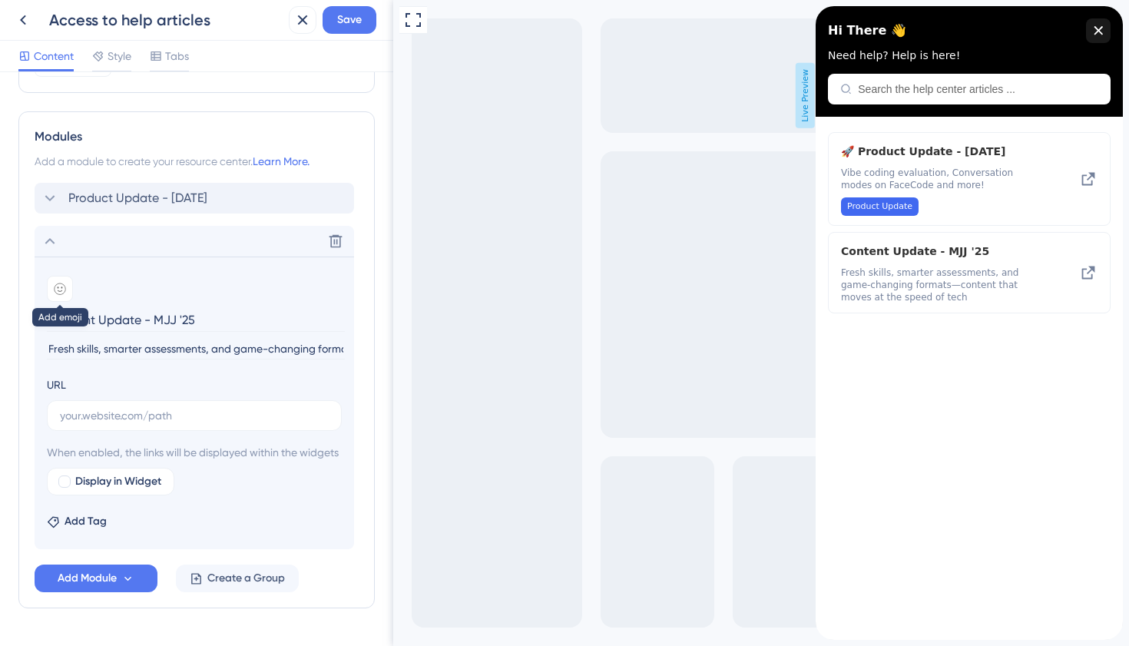
type input "Content Update - MJJ '25"
click at [61, 299] on div at bounding box center [60, 289] width 26 height 26
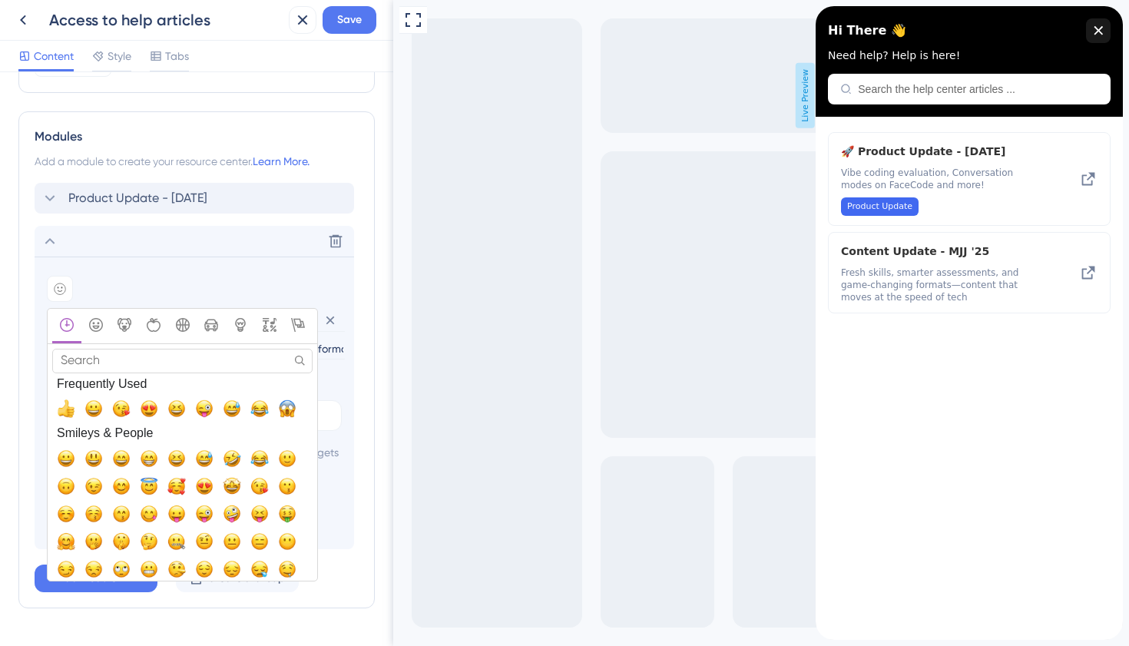
click at [112, 363] on input "Search" at bounding box center [182, 361] width 260 height 24
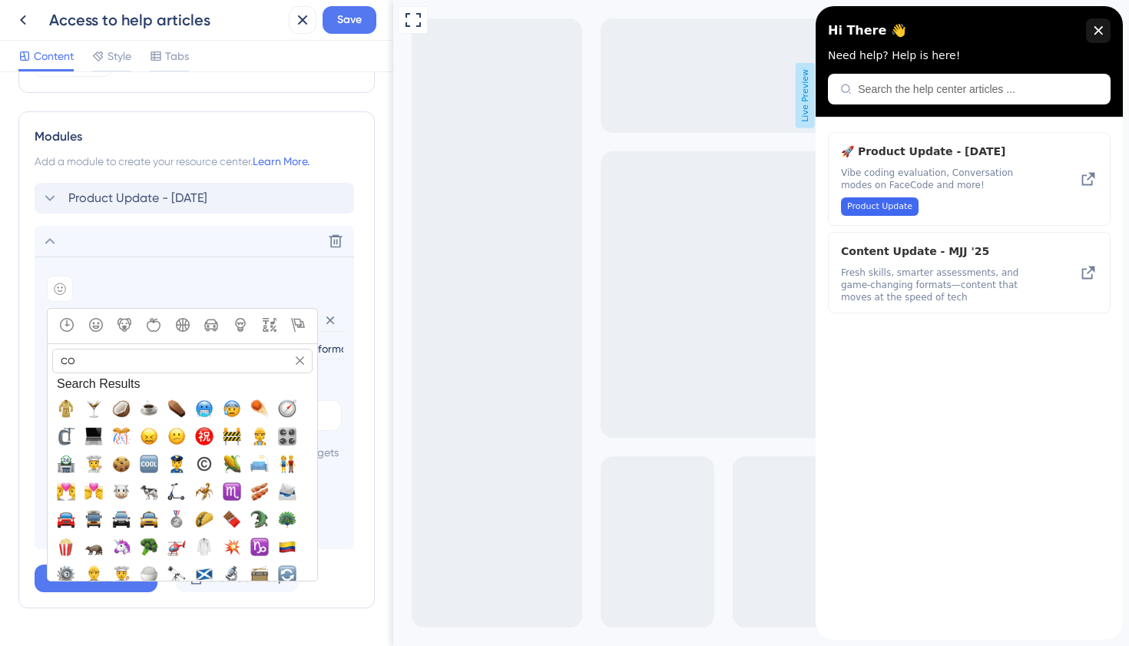
type input "c"
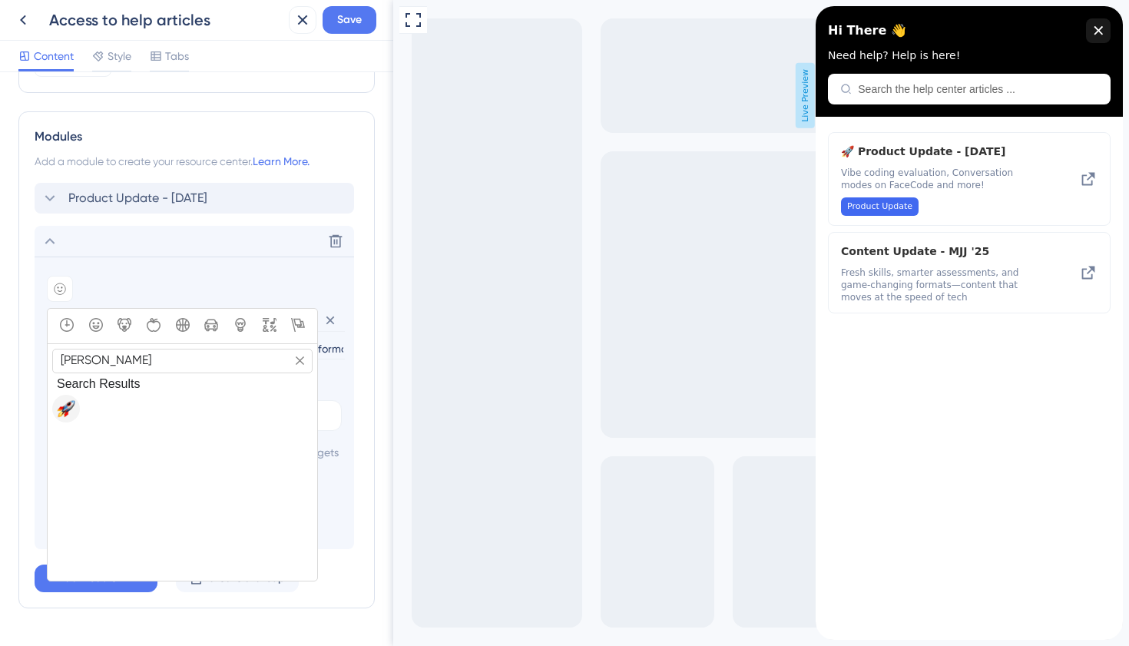
type input "[PERSON_NAME]"
click at [68, 411] on span "🚀, rocket" at bounding box center [66, 408] width 18 height 18
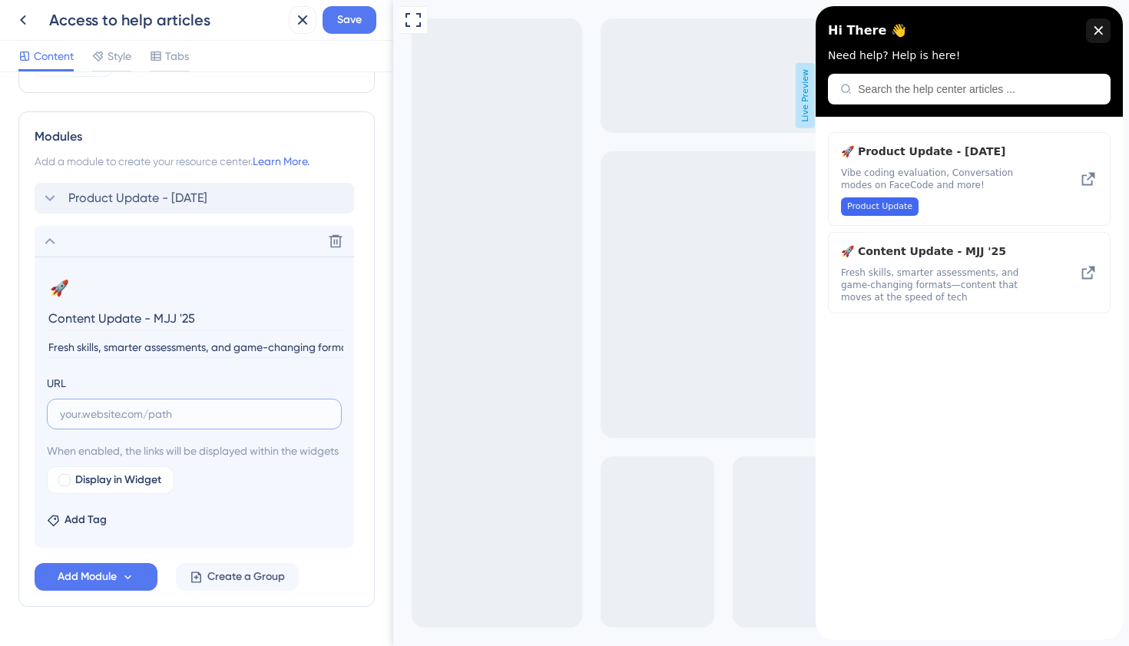
click at [180, 419] on input "text" at bounding box center [194, 413] width 269 height 17
paste input "[URL][DOMAIN_NAME]"
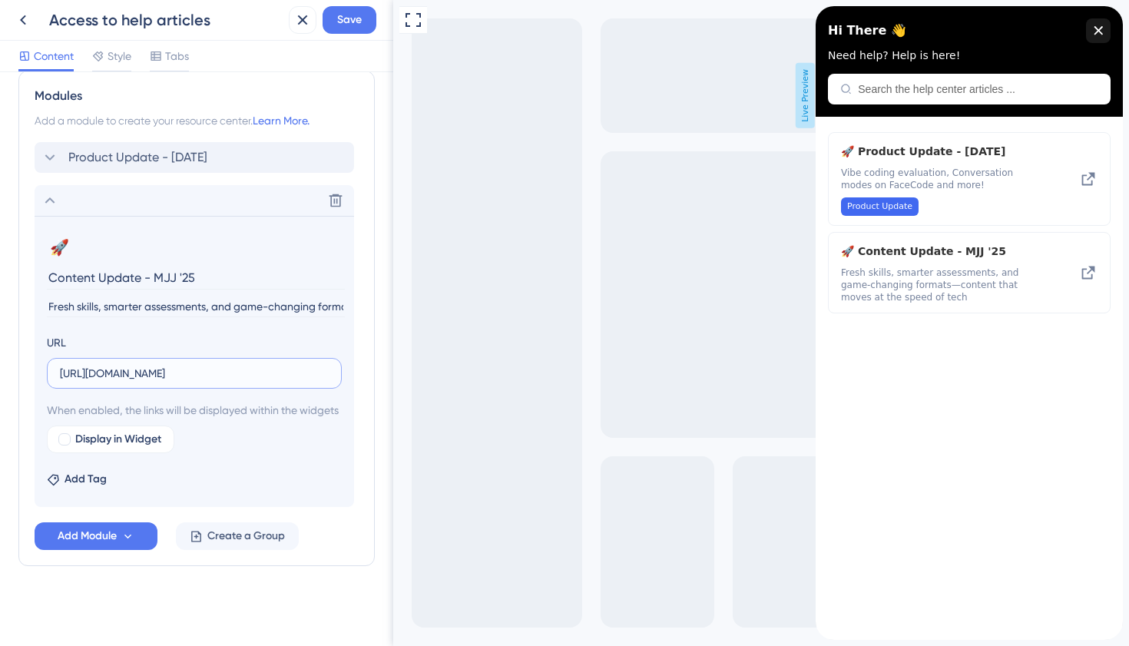
type input "[URL][DOMAIN_NAME]"
